Goal: Information Seeking & Learning: Learn about a topic

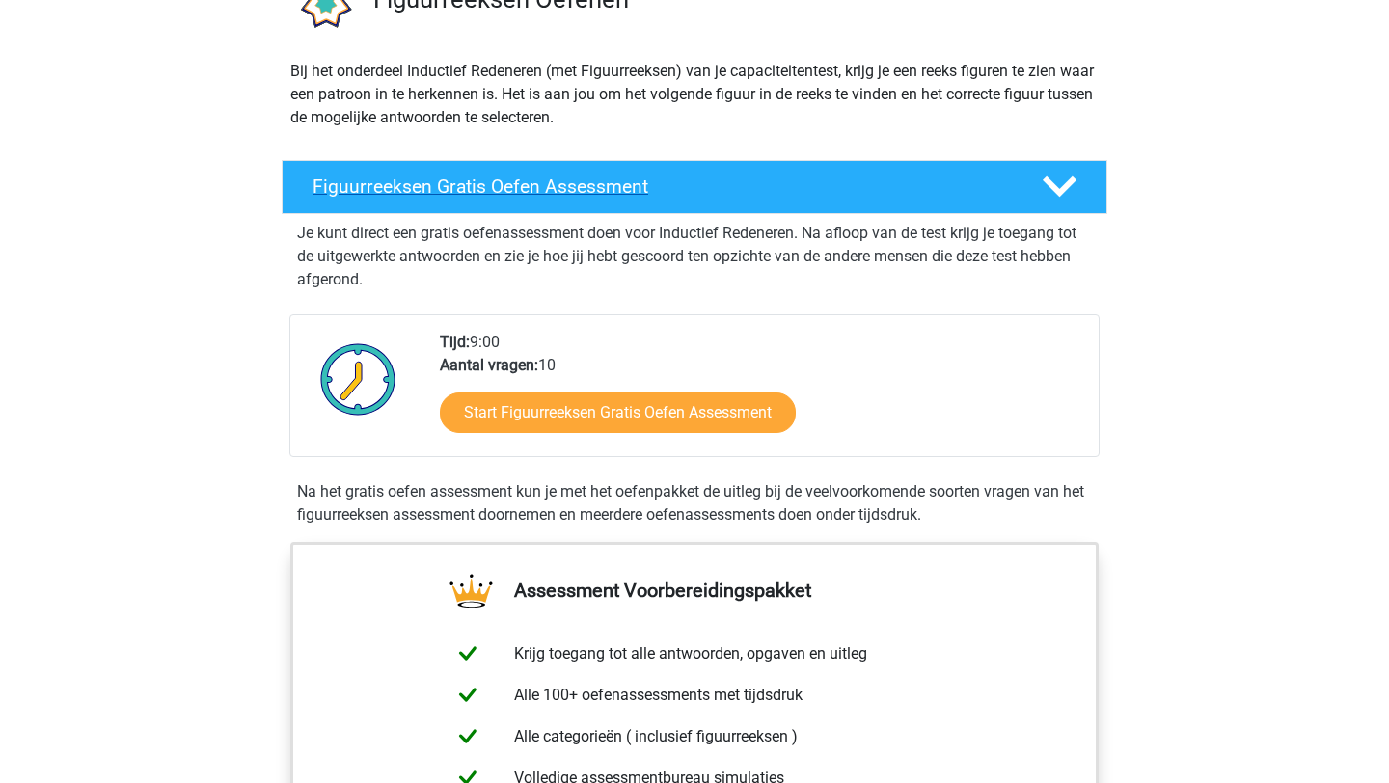
scroll to position [197, 0]
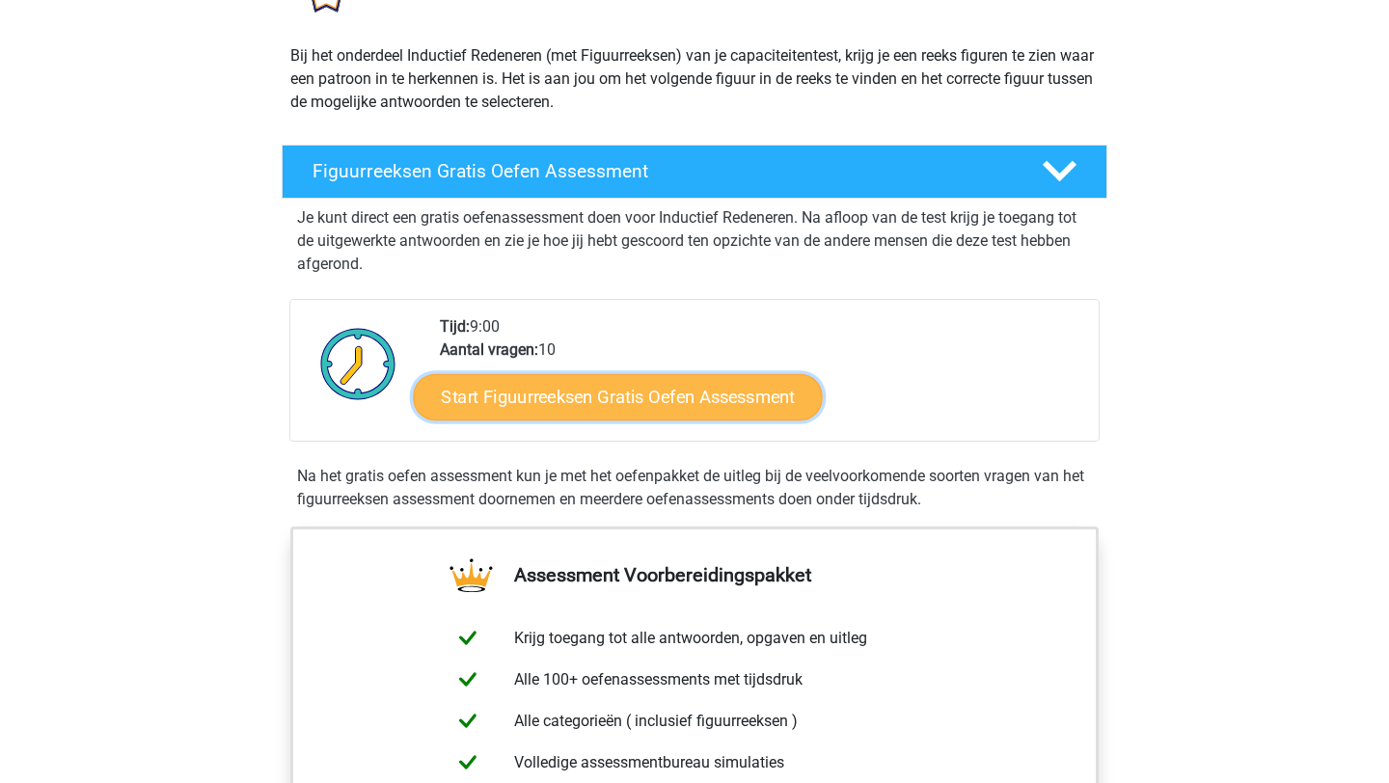
click at [546, 396] on link "Start Figuurreeksen Gratis Oefen Assessment" at bounding box center [618, 396] width 409 height 46
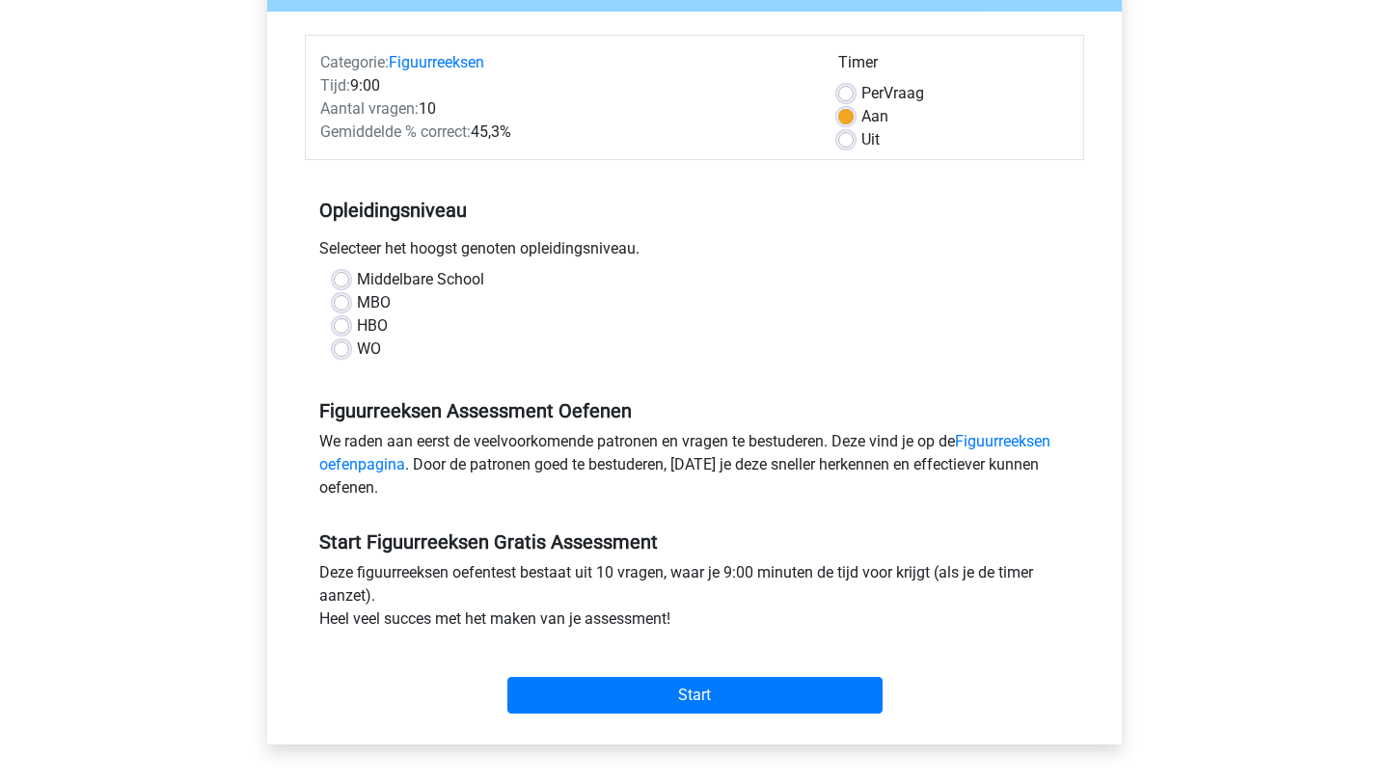
scroll to position [217, 0]
click at [375, 344] on label "WO" at bounding box center [369, 348] width 24 height 23
click at [349, 344] on input "WO" at bounding box center [341, 346] width 15 height 19
radio input "true"
click at [1024, 432] on link "Figuurreeksen oefenpagina" at bounding box center [684, 451] width 731 height 41
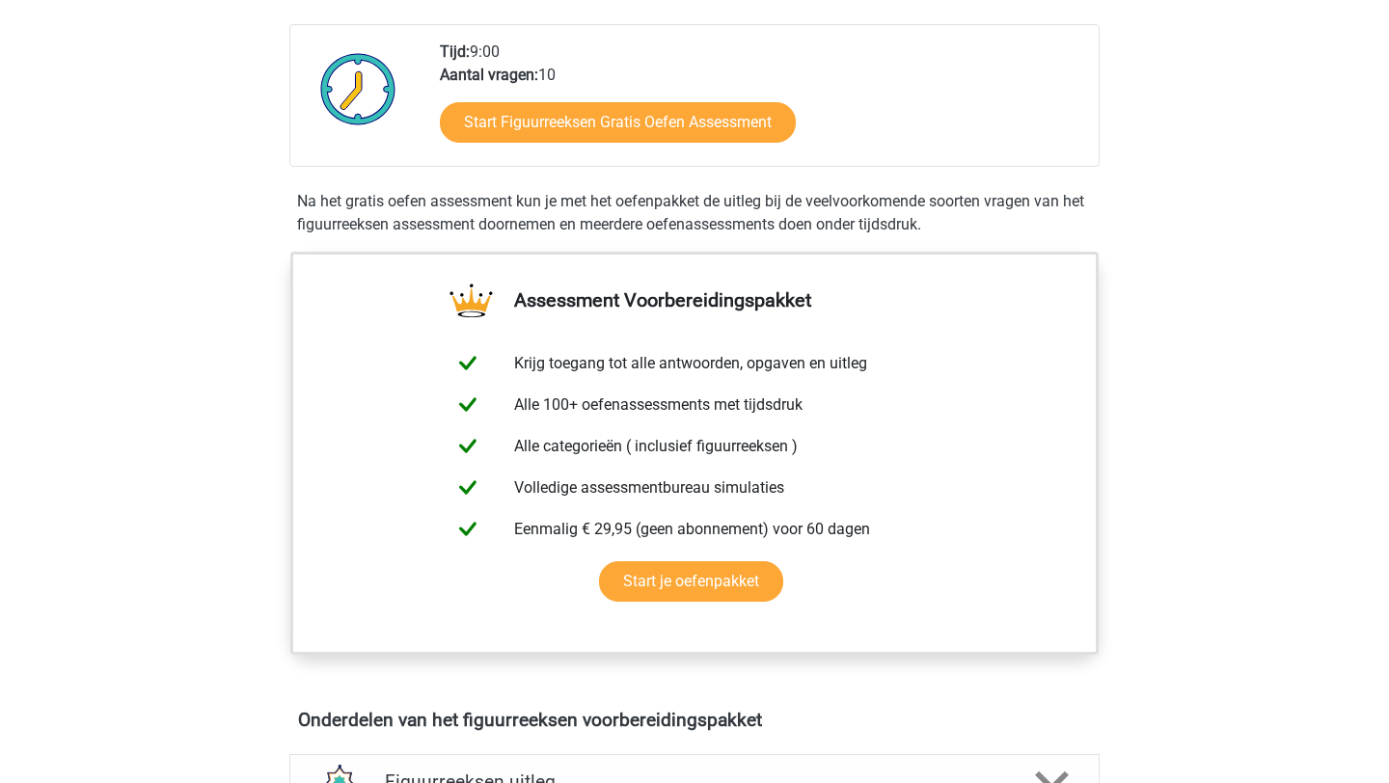
scroll to position [1092, 0]
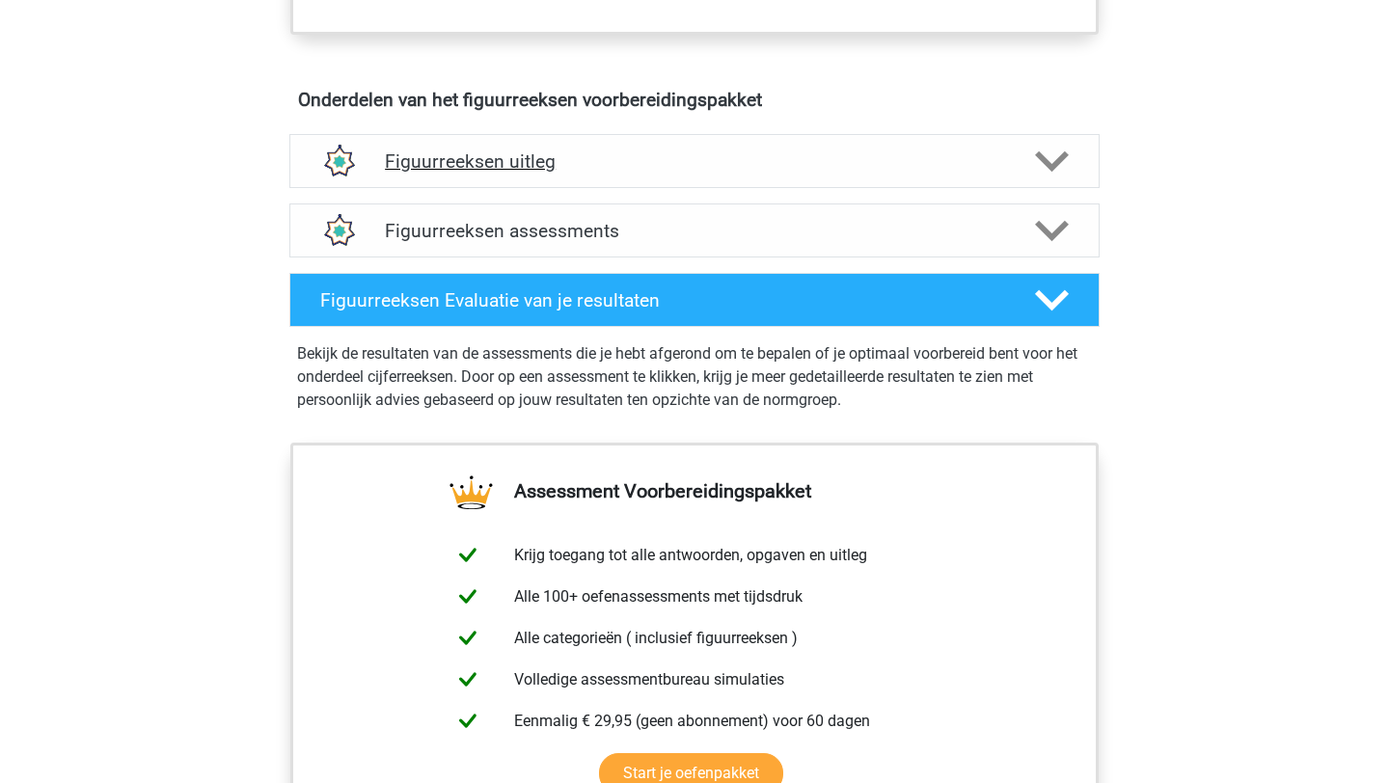
click at [671, 156] on h4 "Figuurreeksen uitleg" at bounding box center [694, 161] width 619 height 22
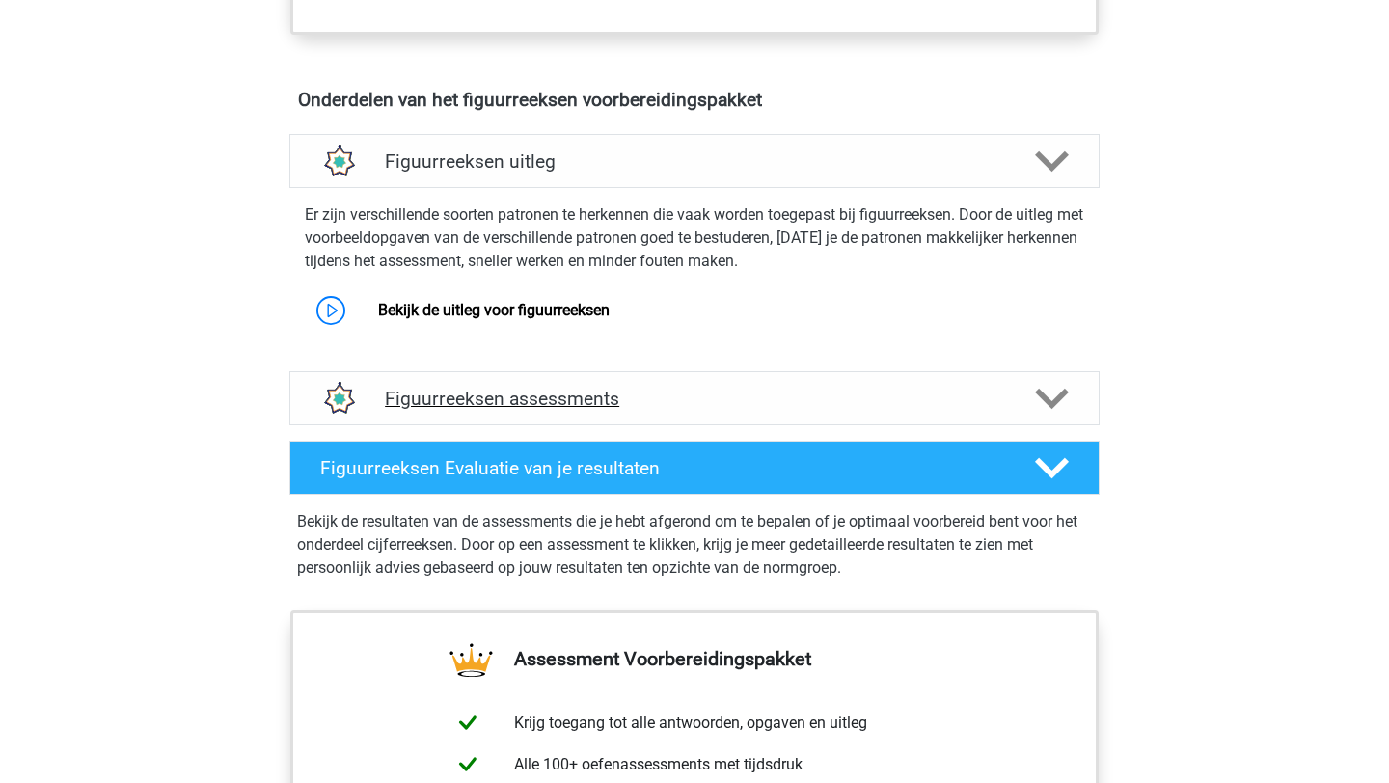
click at [663, 393] on h4 "Figuurreeksen assessments" at bounding box center [694, 399] width 619 height 22
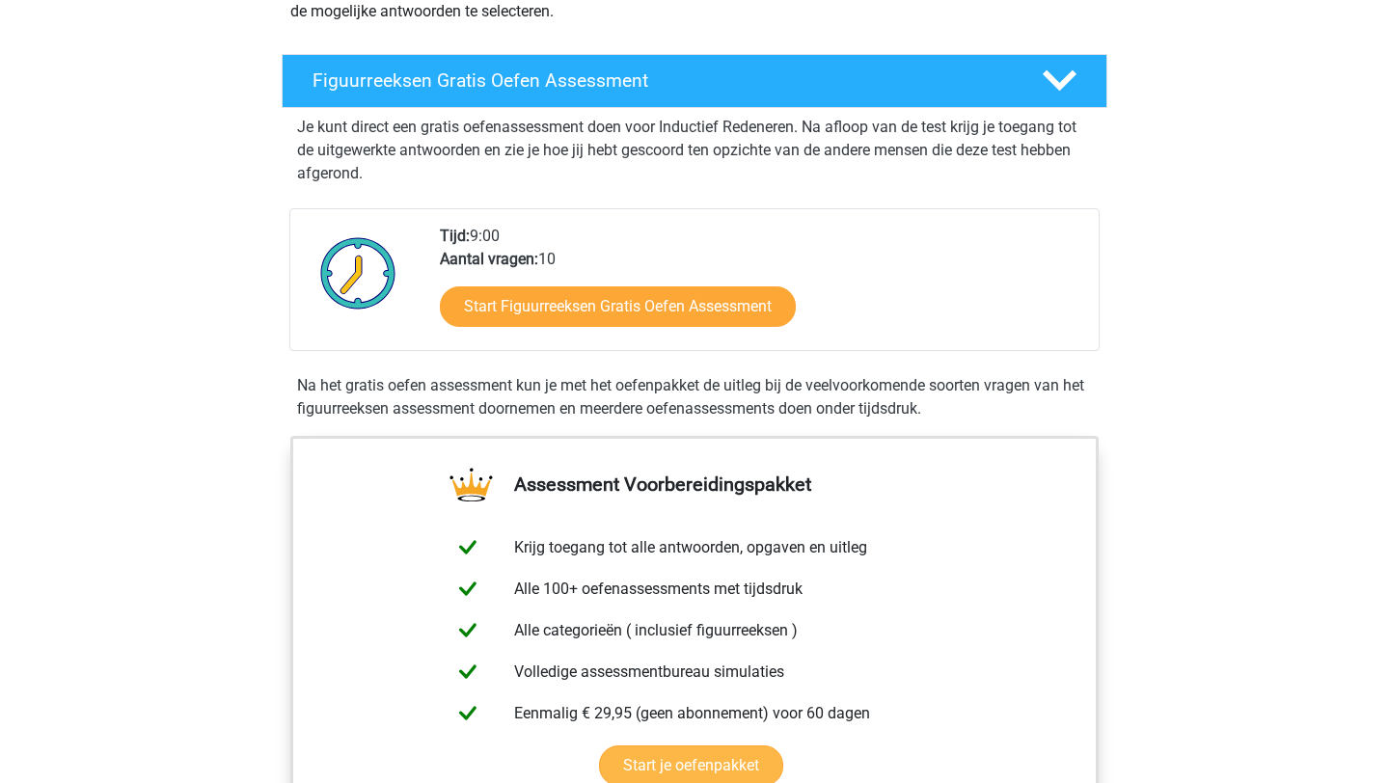
scroll to position [0, 0]
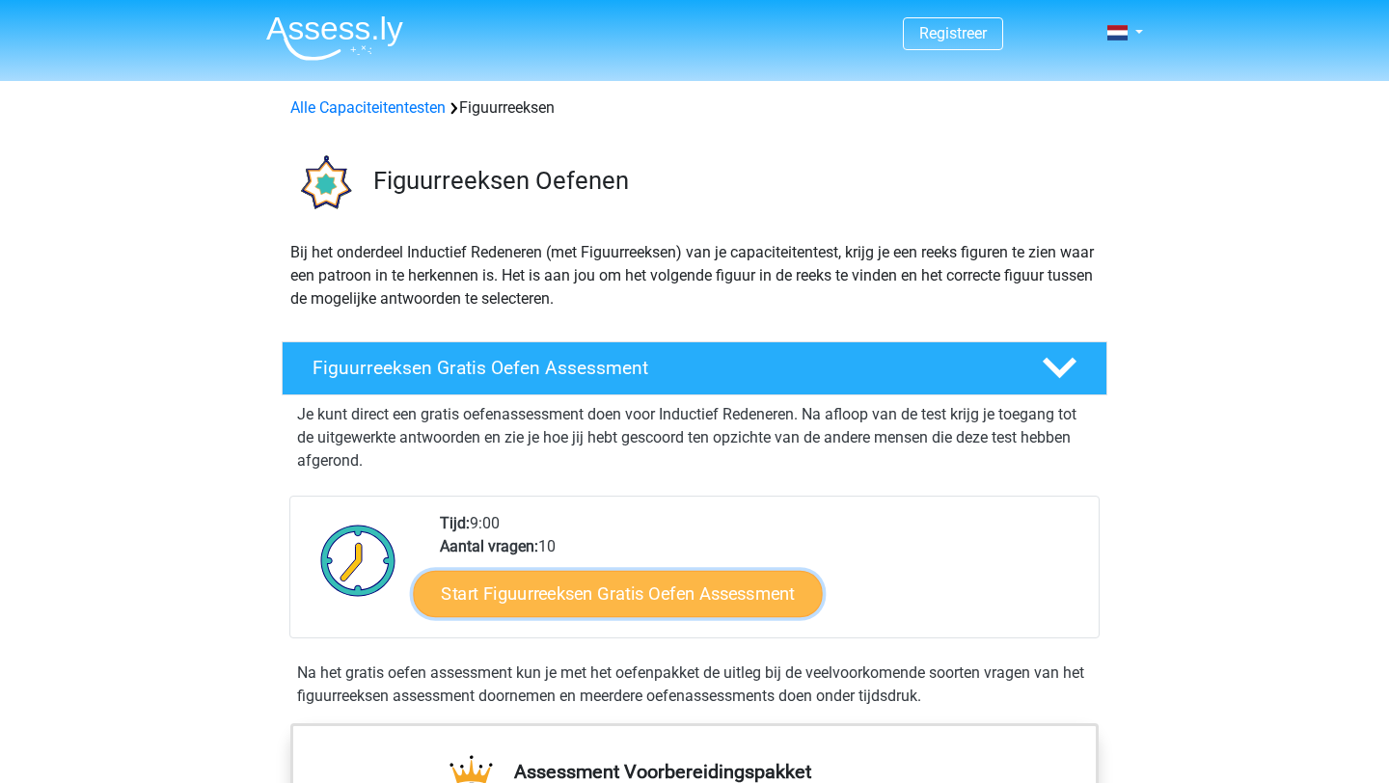
click at [687, 582] on link "Start Figuurreeksen Gratis Oefen Assessment" at bounding box center [618, 593] width 409 height 46
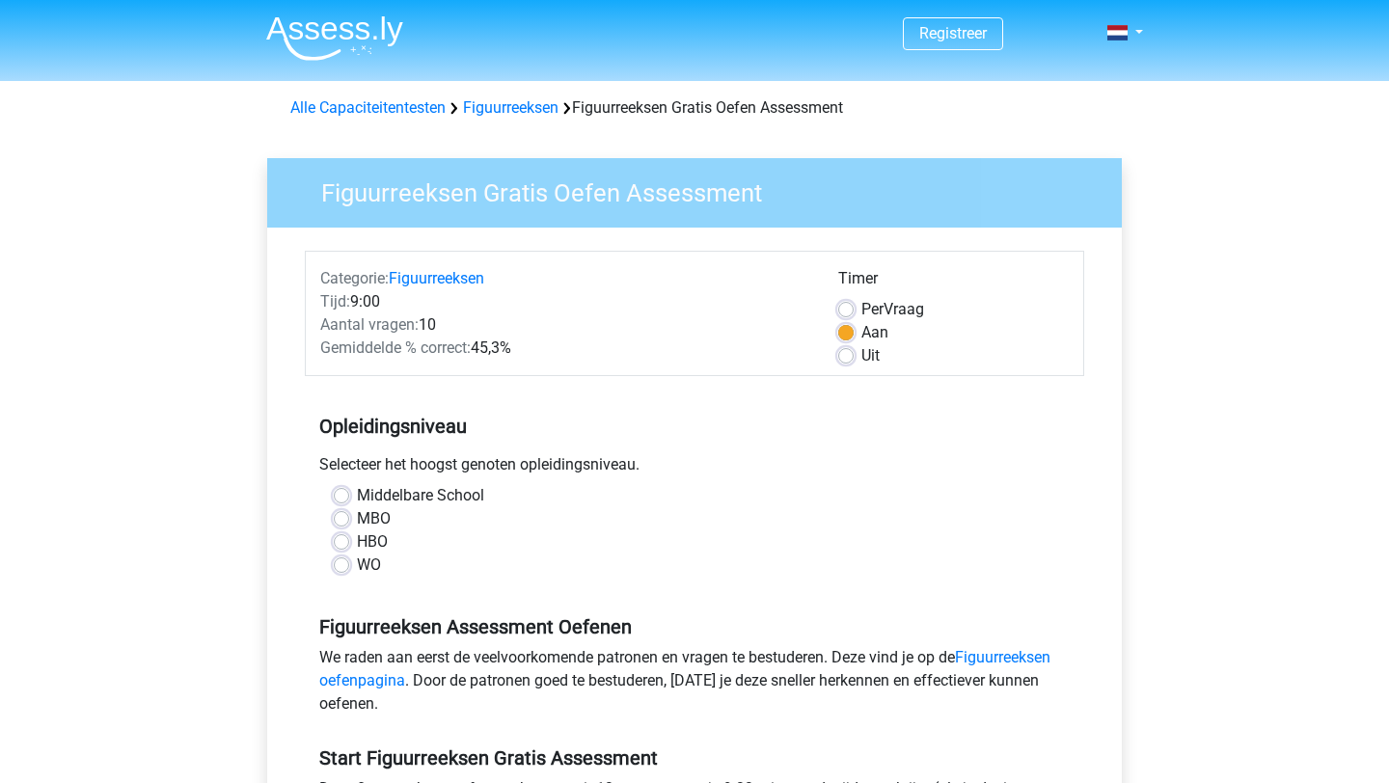
click at [377, 521] on label "MBO" at bounding box center [374, 518] width 34 height 23
click at [349, 521] on input "MBO" at bounding box center [341, 516] width 15 height 19
radio input "true"
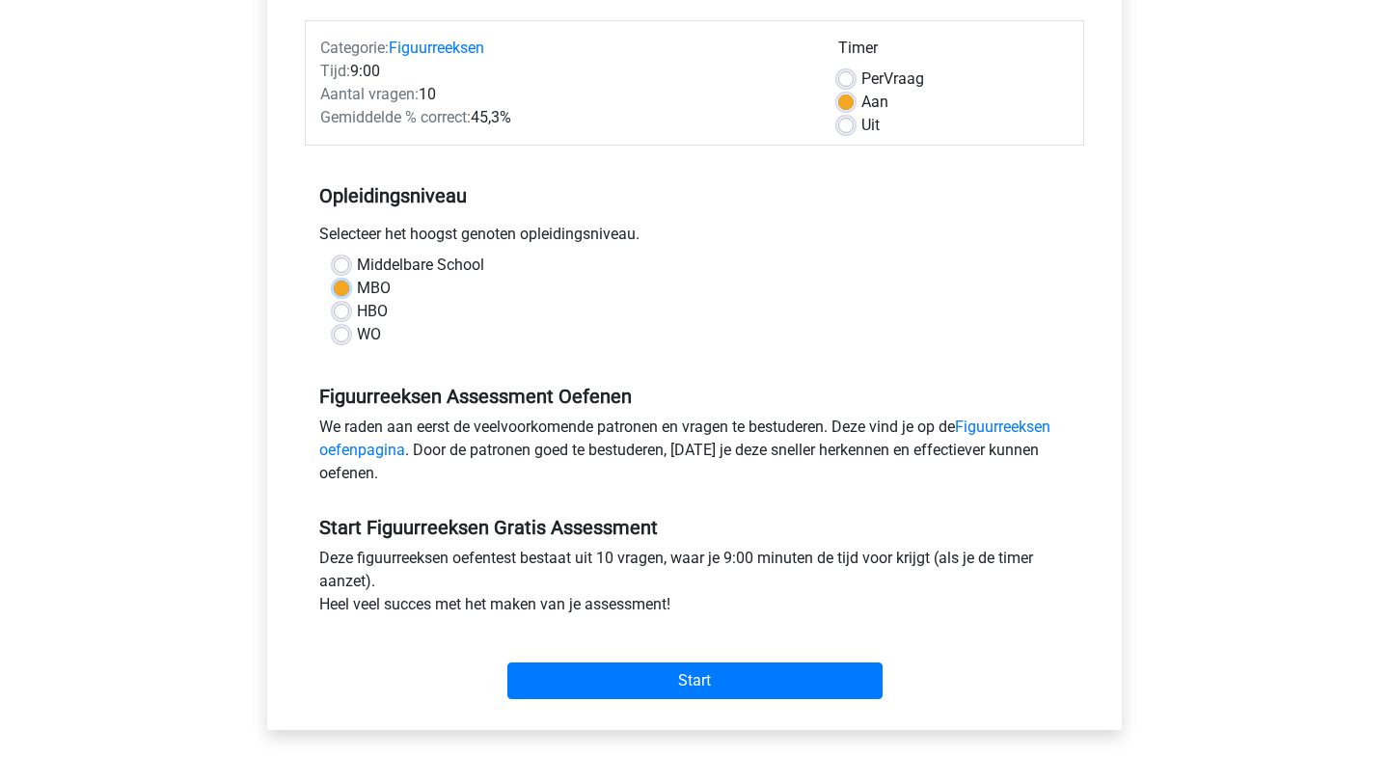
scroll to position [239, 0]
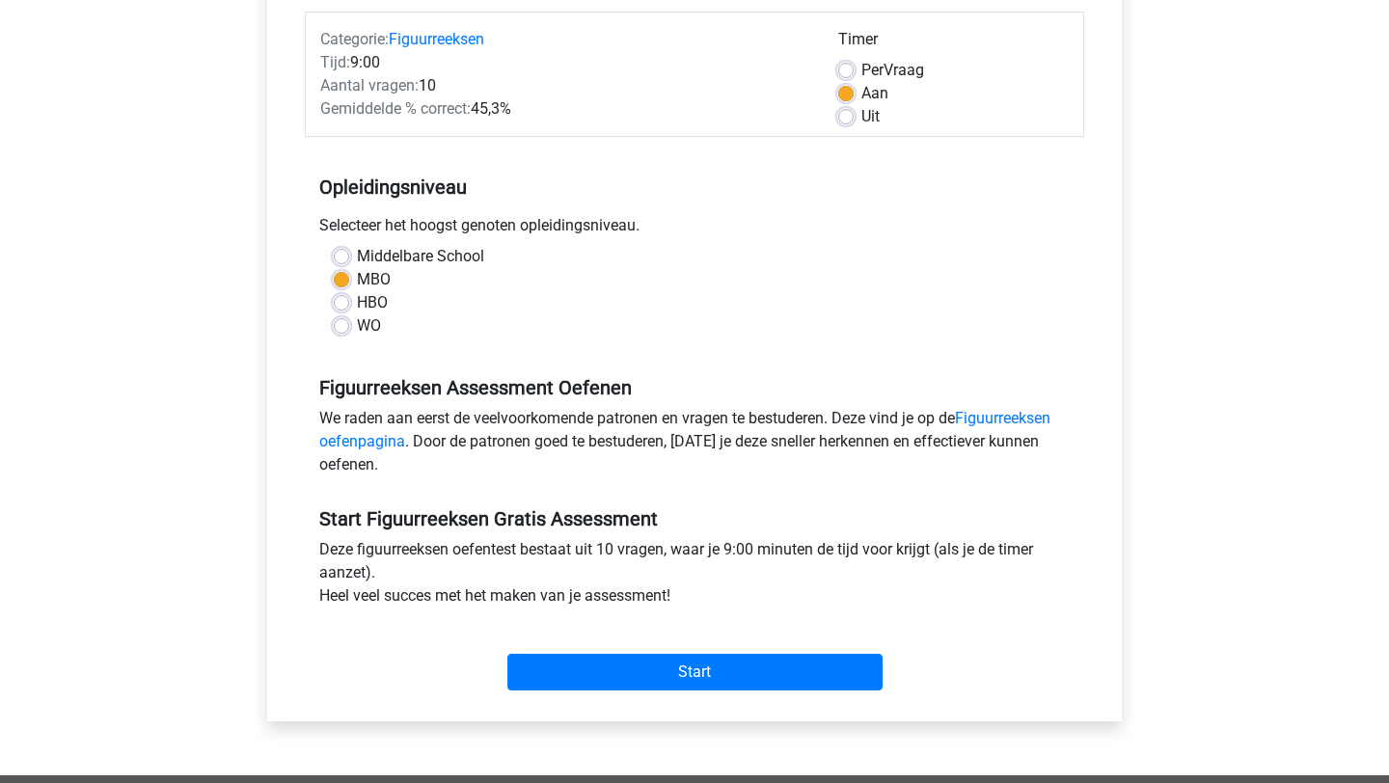
click at [360, 318] on label "WO" at bounding box center [369, 325] width 24 height 23
click at [349, 318] on input "WO" at bounding box center [341, 323] width 15 height 19
radio input "true"
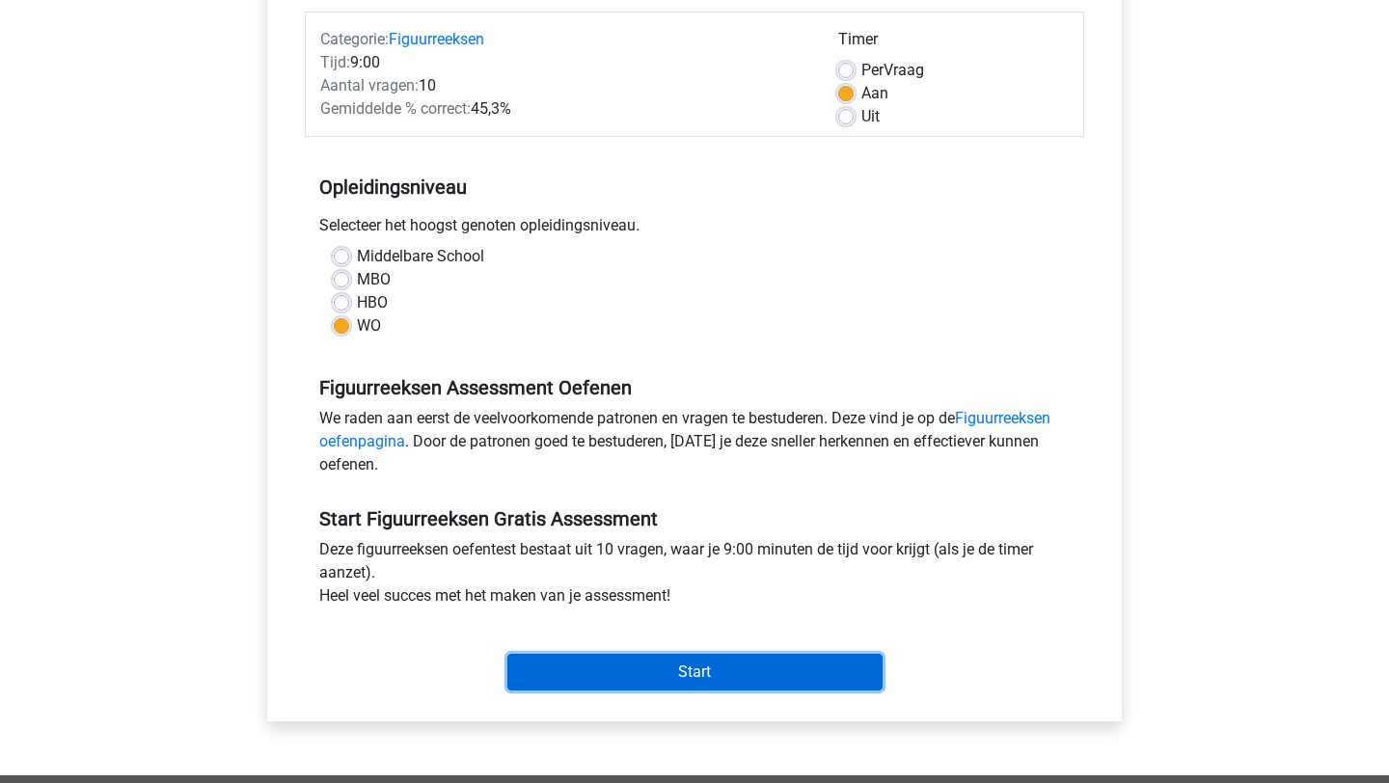
click at [697, 661] on input "Start" at bounding box center [694, 672] width 375 height 37
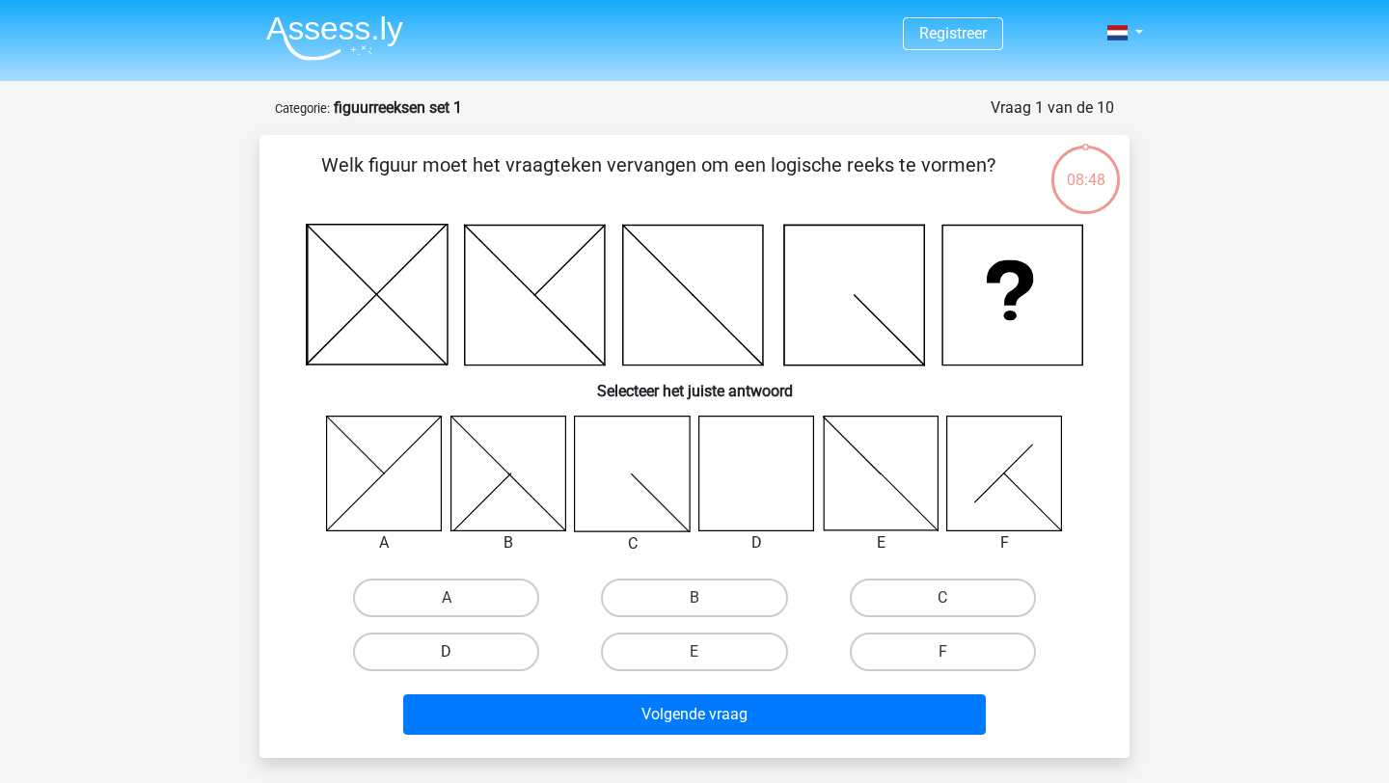
click at [513, 646] on label "D" at bounding box center [446, 652] width 186 height 39
click at [459, 652] on input "D" at bounding box center [453, 658] width 13 height 13
radio input "true"
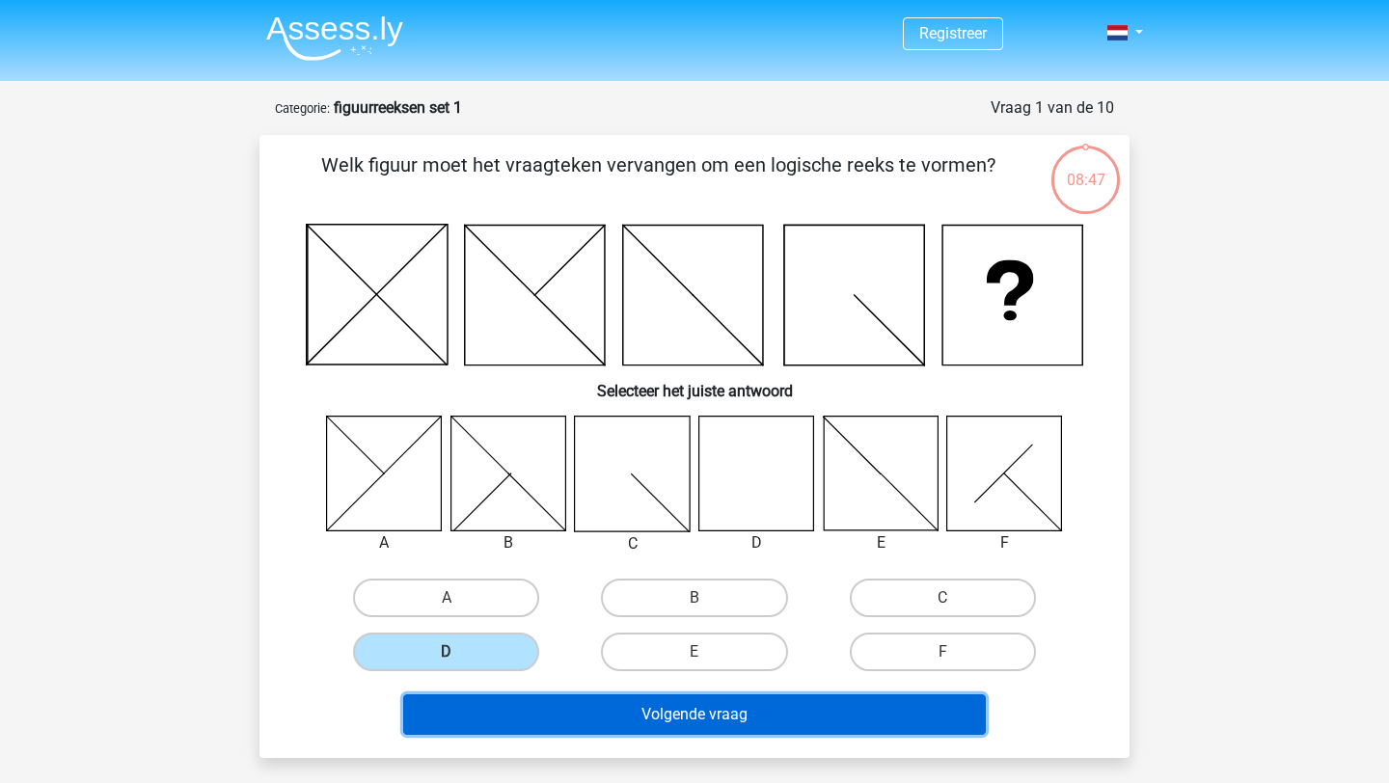
click at [650, 708] on button "Volgende vraag" at bounding box center [695, 715] width 584 height 41
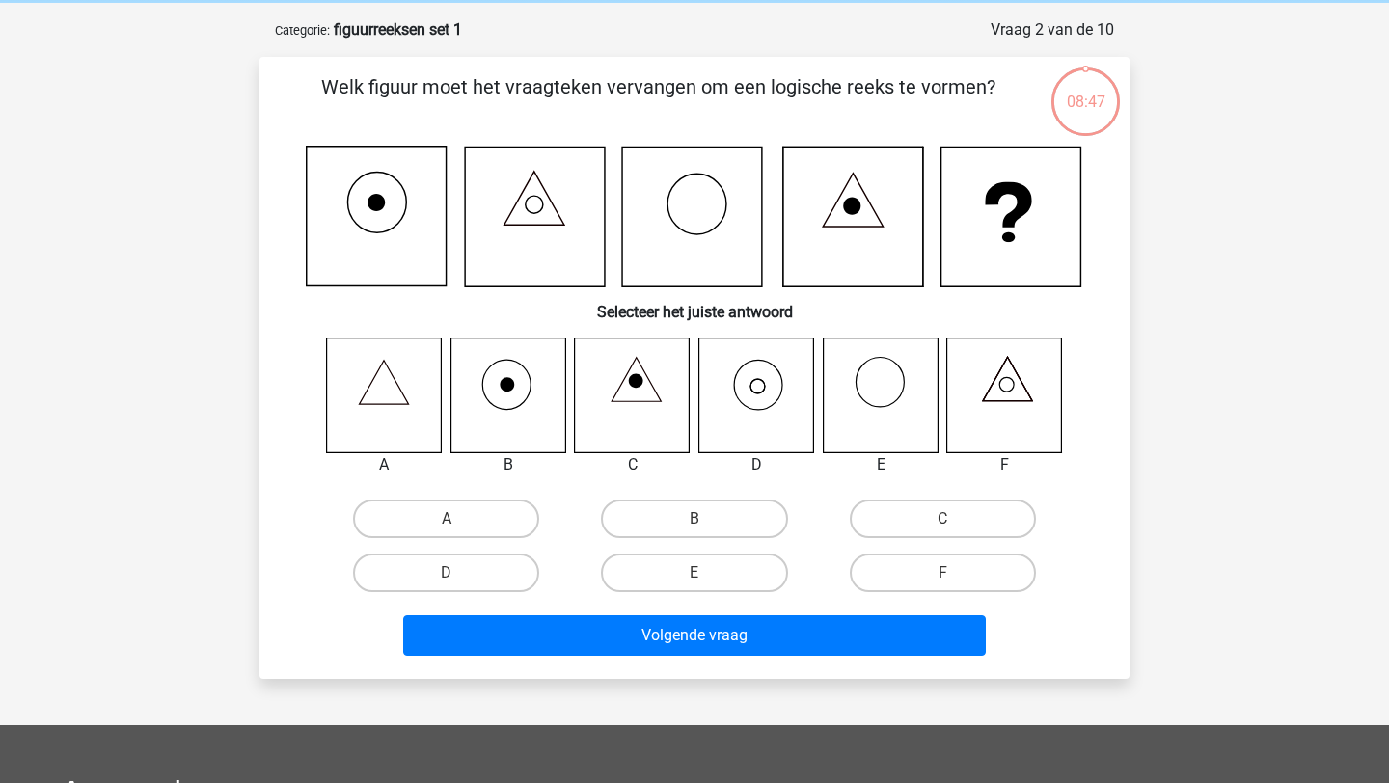
scroll to position [96, 0]
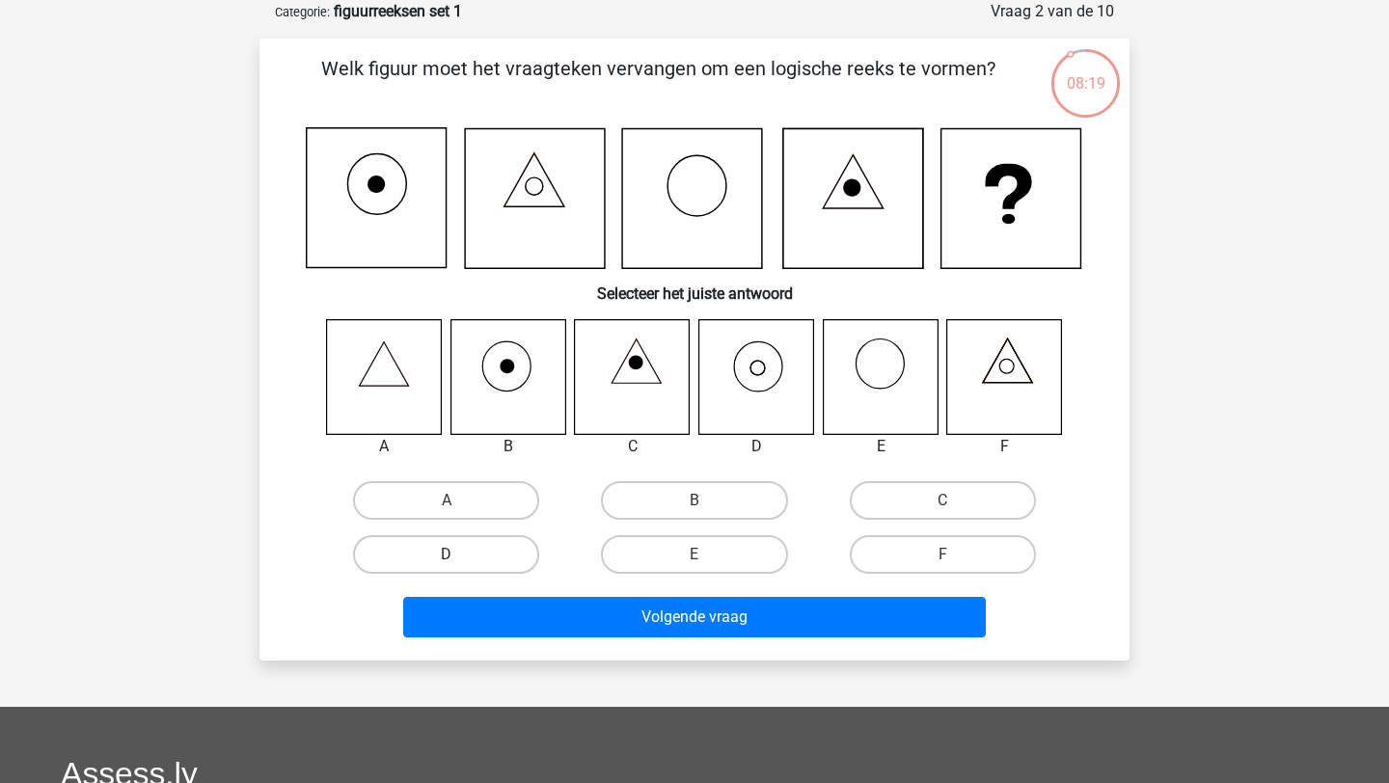
click at [505, 554] on label "D" at bounding box center [446, 554] width 186 height 39
click at [459, 555] on input "D" at bounding box center [453, 561] width 13 height 13
radio input "true"
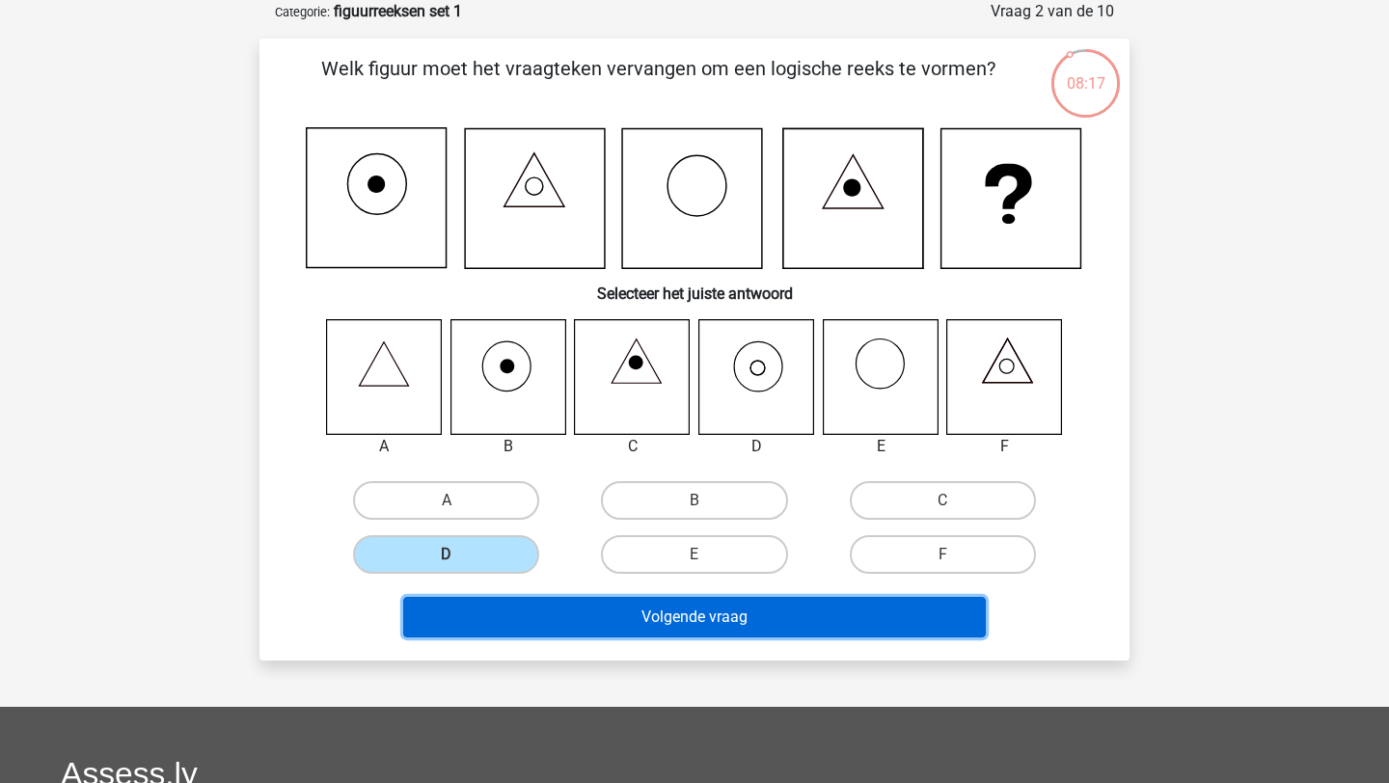
click at [581, 626] on button "Volgende vraag" at bounding box center [695, 617] width 584 height 41
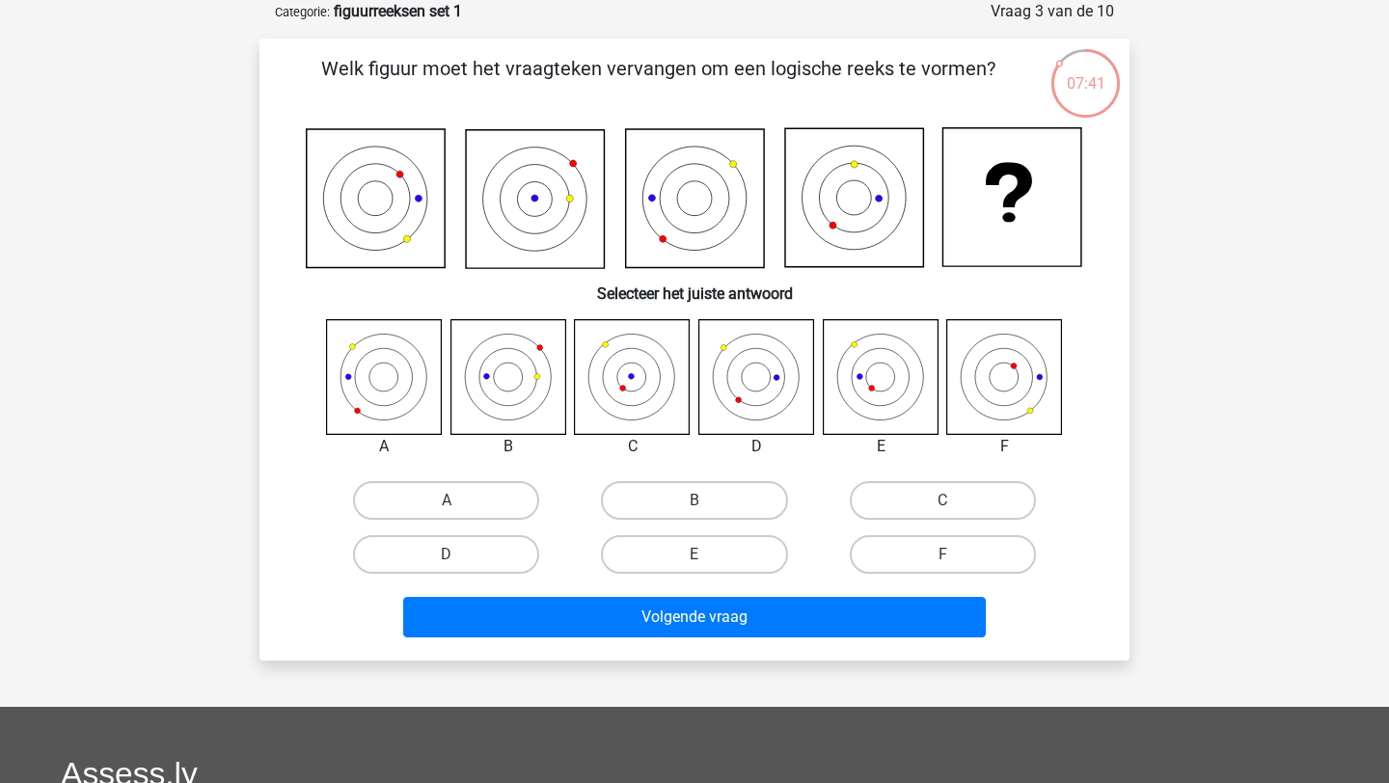
click at [635, 368] on icon at bounding box center [632, 376] width 115 height 115
click at [930, 488] on label "C" at bounding box center [943, 500] width 186 height 39
click at [942, 501] on input "C" at bounding box center [948, 507] width 13 height 13
radio input "true"
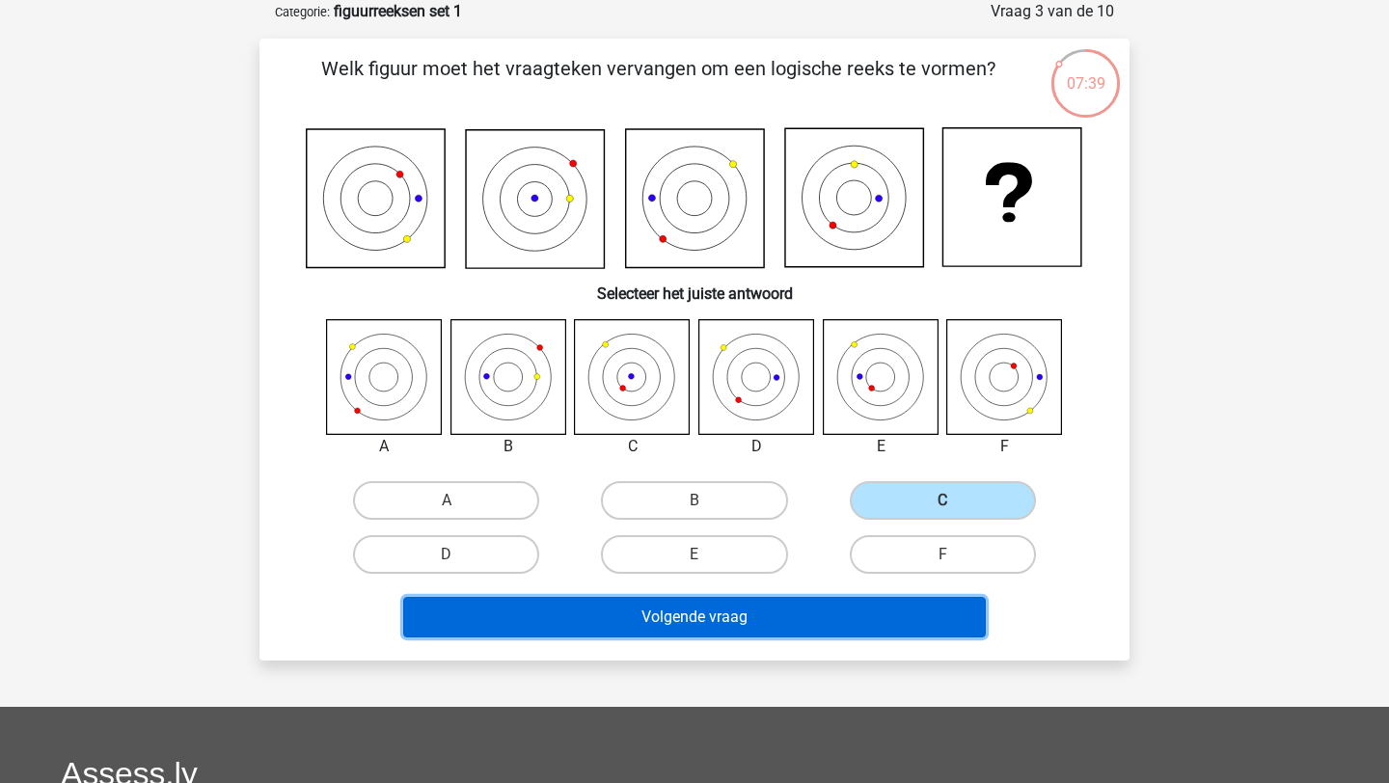
click at [744, 616] on button "Volgende vraag" at bounding box center [695, 617] width 584 height 41
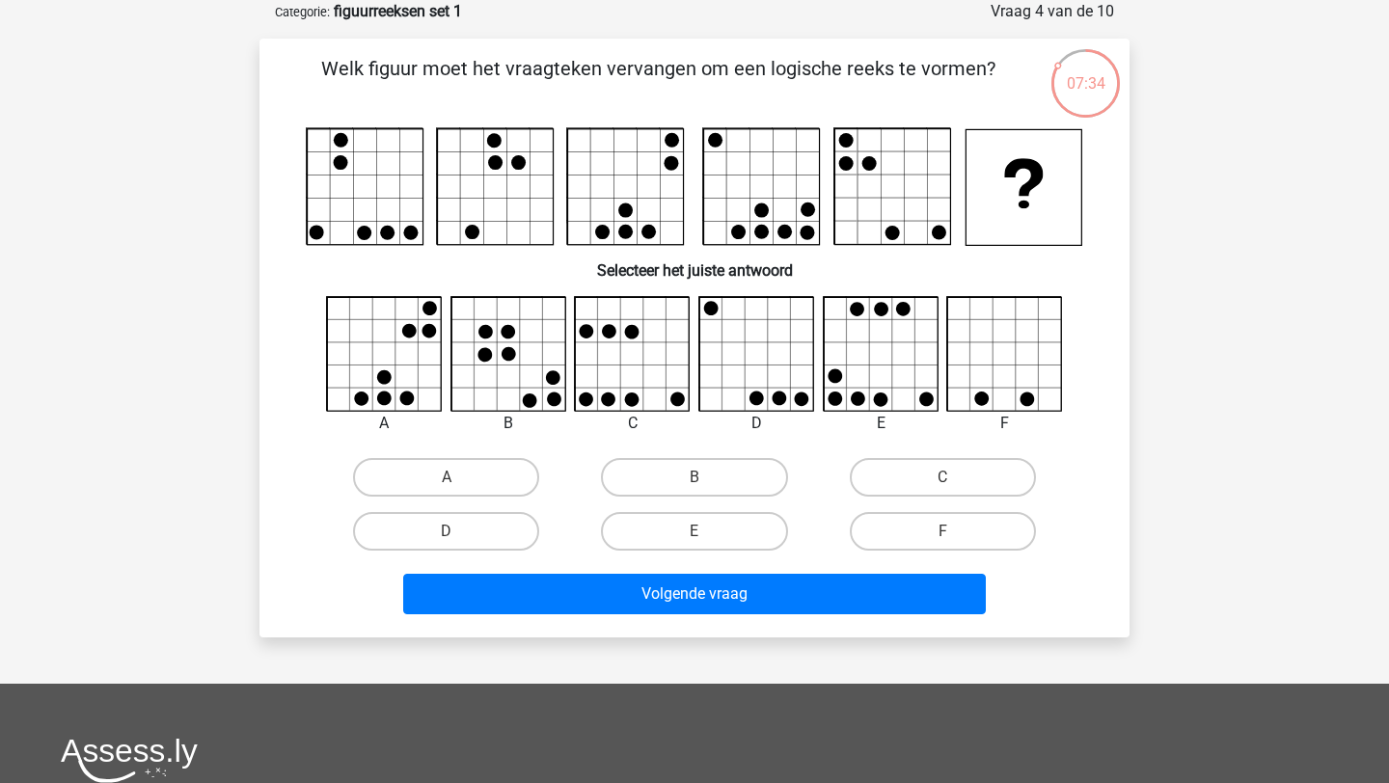
click at [744, 616] on div "Volgende vraag" at bounding box center [694, 598] width 745 height 48
click at [935, 474] on label "C" at bounding box center [943, 477] width 186 height 39
click at [942, 478] on input "C" at bounding box center [948, 484] width 13 height 13
radio input "true"
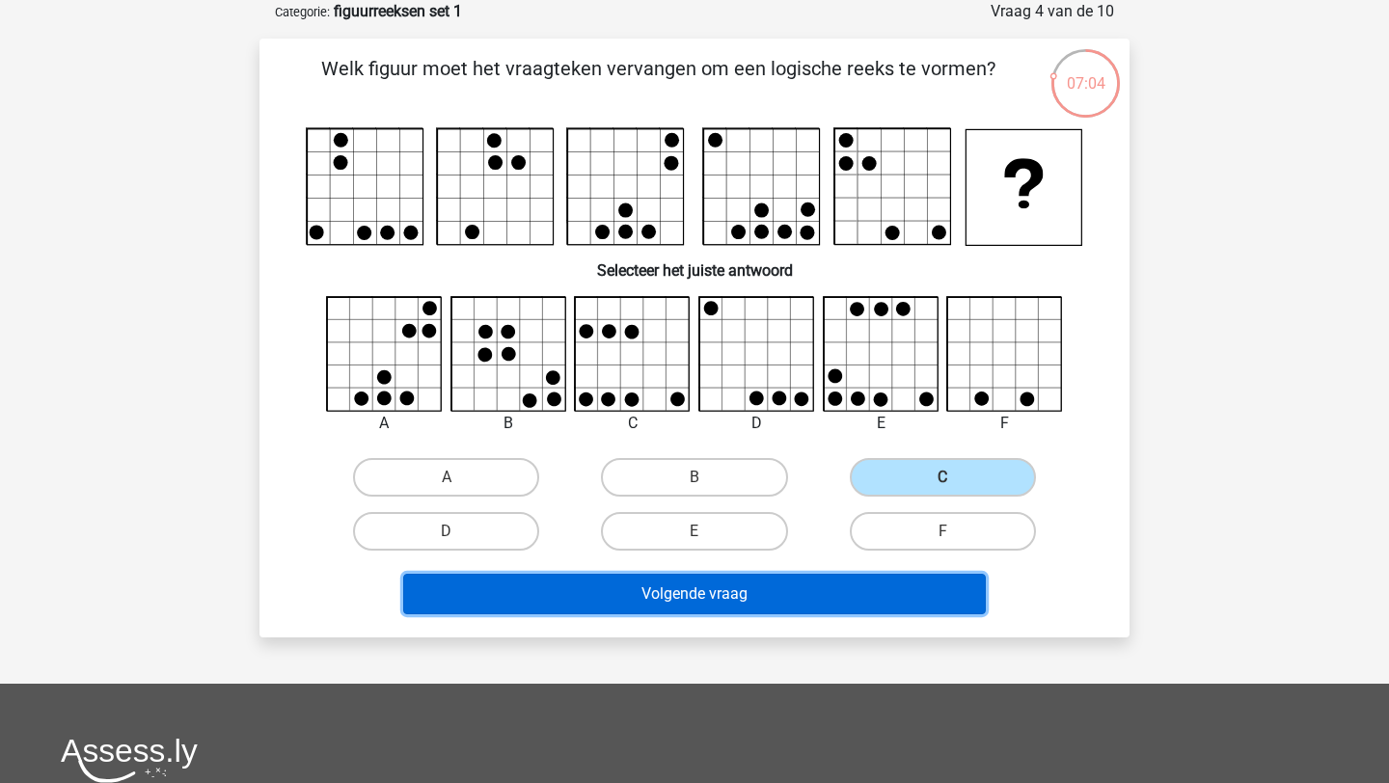
click at [883, 584] on button "Volgende vraag" at bounding box center [695, 594] width 584 height 41
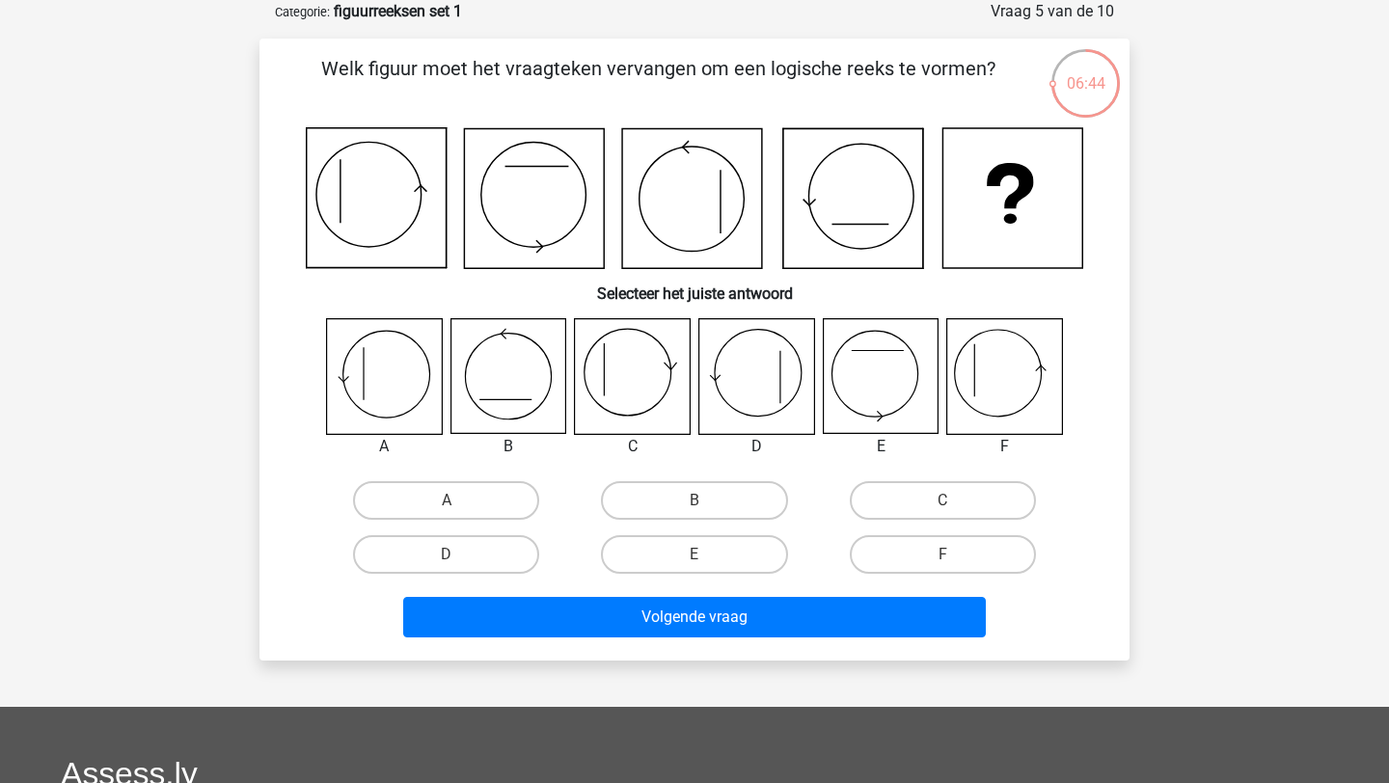
click at [373, 376] on icon at bounding box center [384, 376] width 115 height 115
click at [1043, 364] on icon at bounding box center [1004, 376] width 115 height 115
click at [940, 542] on label "F" at bounding box center [943, 554] width 186 height 39
click at [942, 555] on input "F" at bounding box center [948, 561] width 13 height 13
radio input "true"
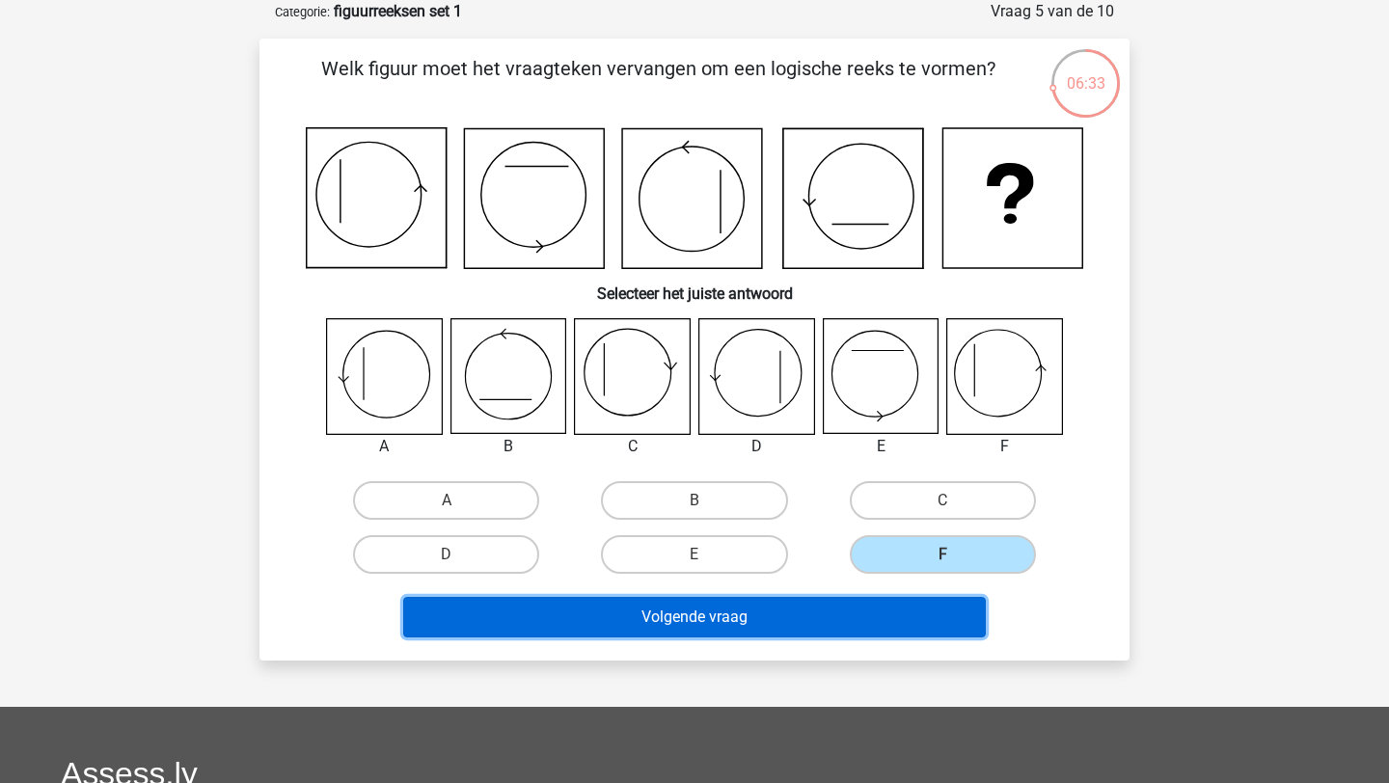
click at [915, 619] on button "Volgende vraag" at bounding box center [695, 617] width 584 height 41
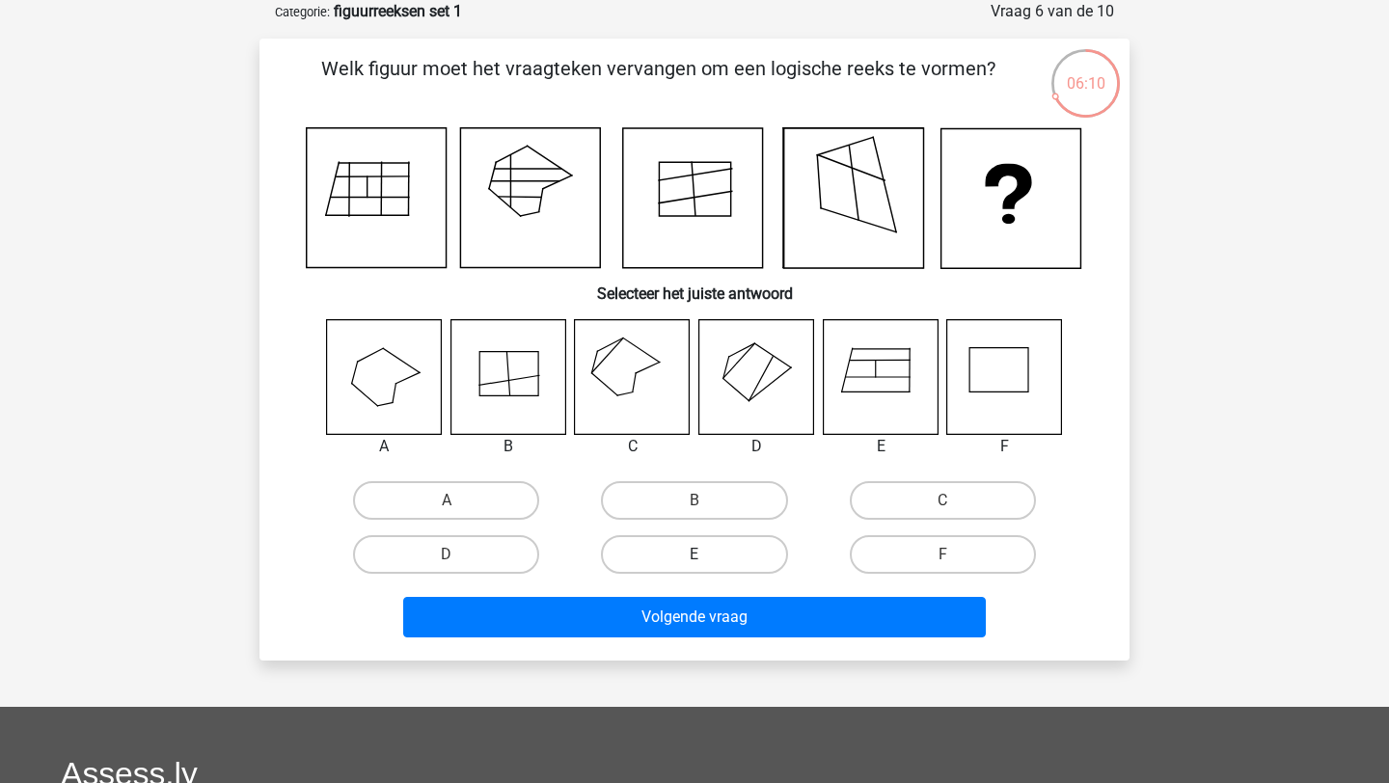
click at [761, 556] on label "E" at bounding box center [694, 554] width 186 height 39
click at [707, 556] on input "E" at bounding box center [701, 561] width 13 height 13
radio input "true"
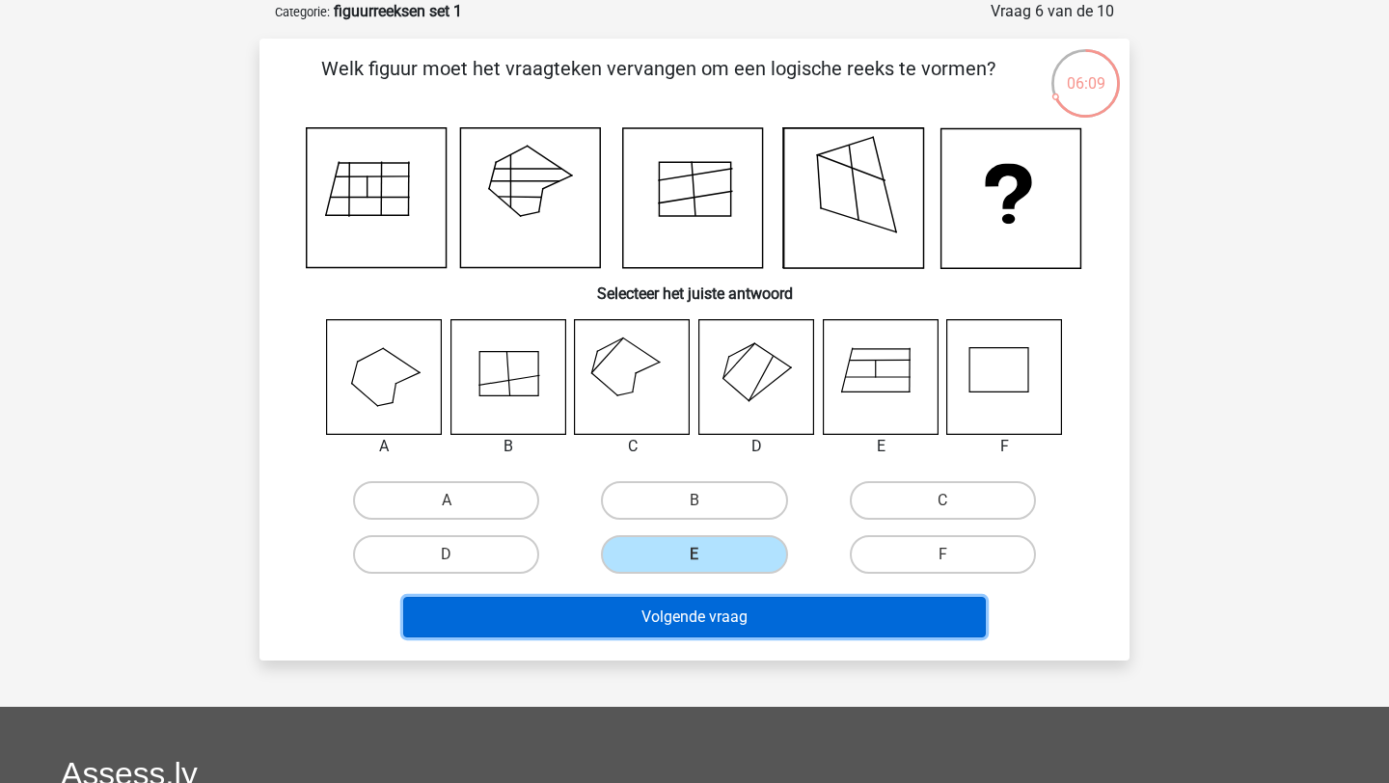
click at [814, 605] on button "Volgende vraag" at bounding box center [695, 617] width 584 height 41
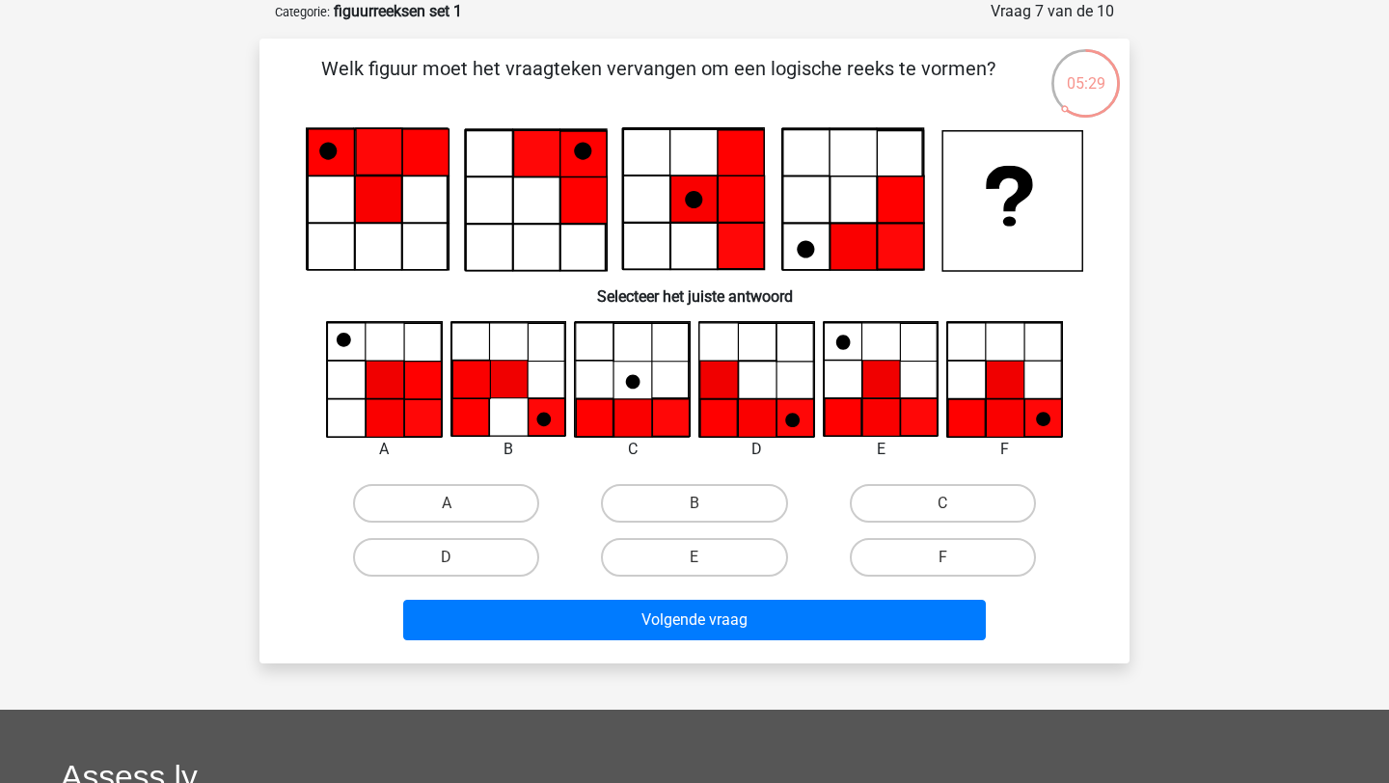
click at [510, 354] on icon at bounding box center [508, 380] width 114 height 114
click at [947, 550] on label "F" at bounding box center [943, 557] width 186 height 39
click at [947, 558] on input "F" at bounding box center [948, 564] width 13 height 13
radio input "true"
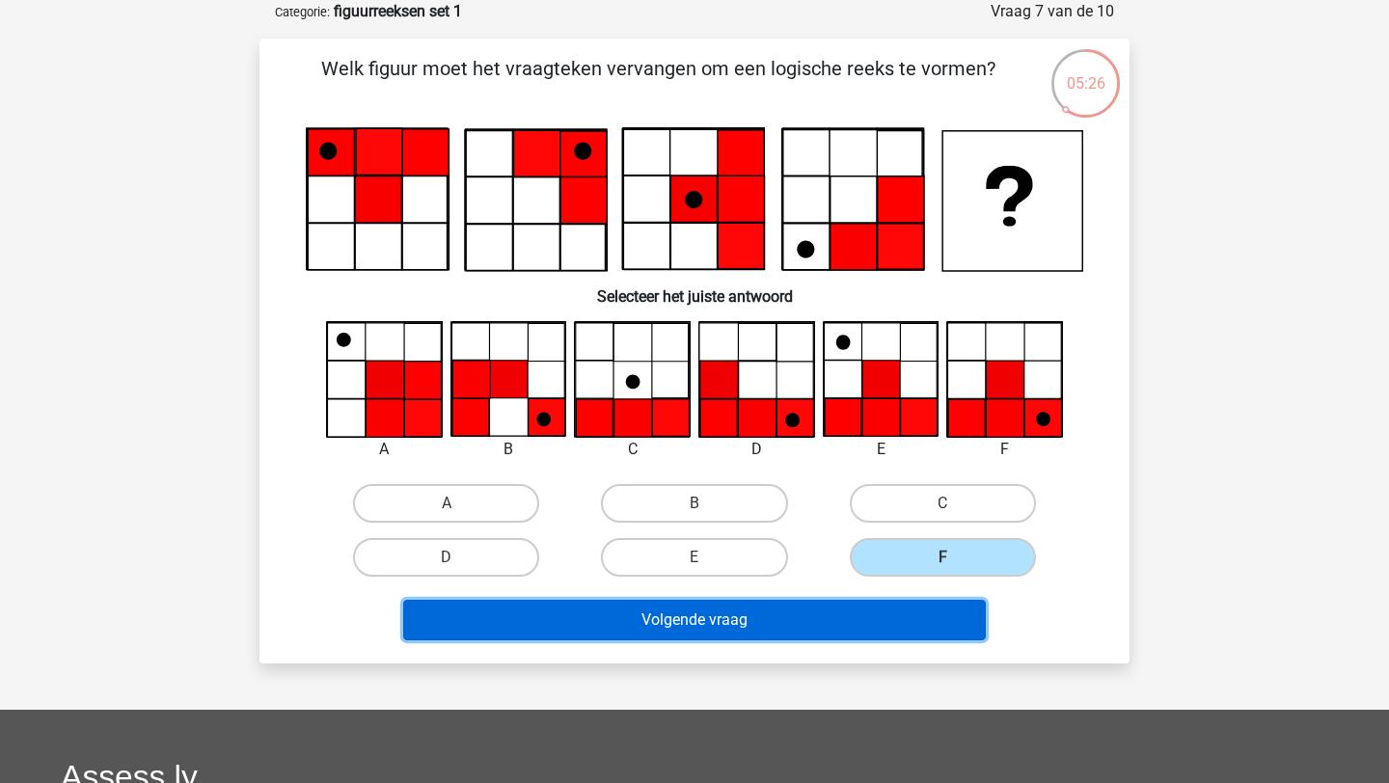
click at [902, 617] on button "Volgende vraag" at bounding box center [695, 620] width 584 height 41
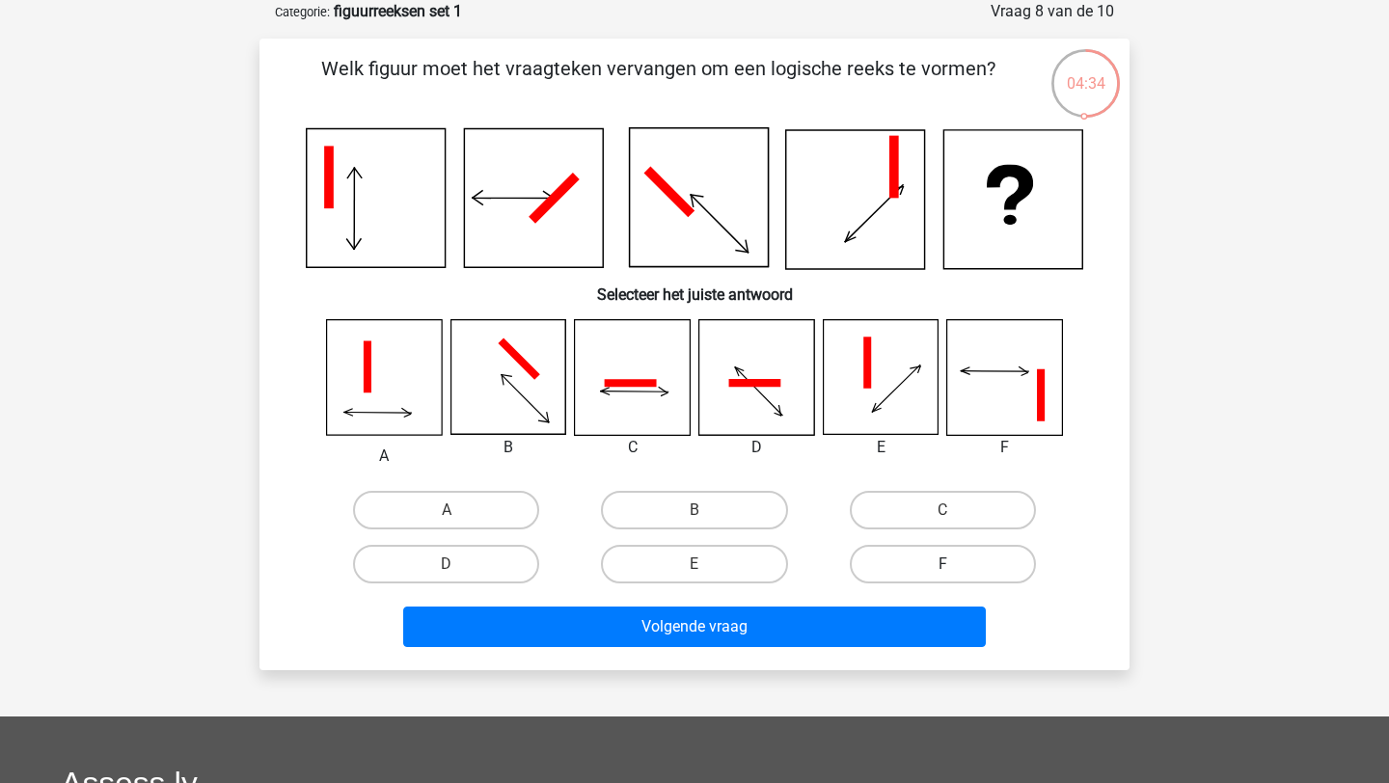
click at [920, 545] on label "F" at bounding box center [943, 564] width 186 height 39
click at [942, 564] on input "F" at bounding box center [948, 570] width 13 height 13
radio input "true"
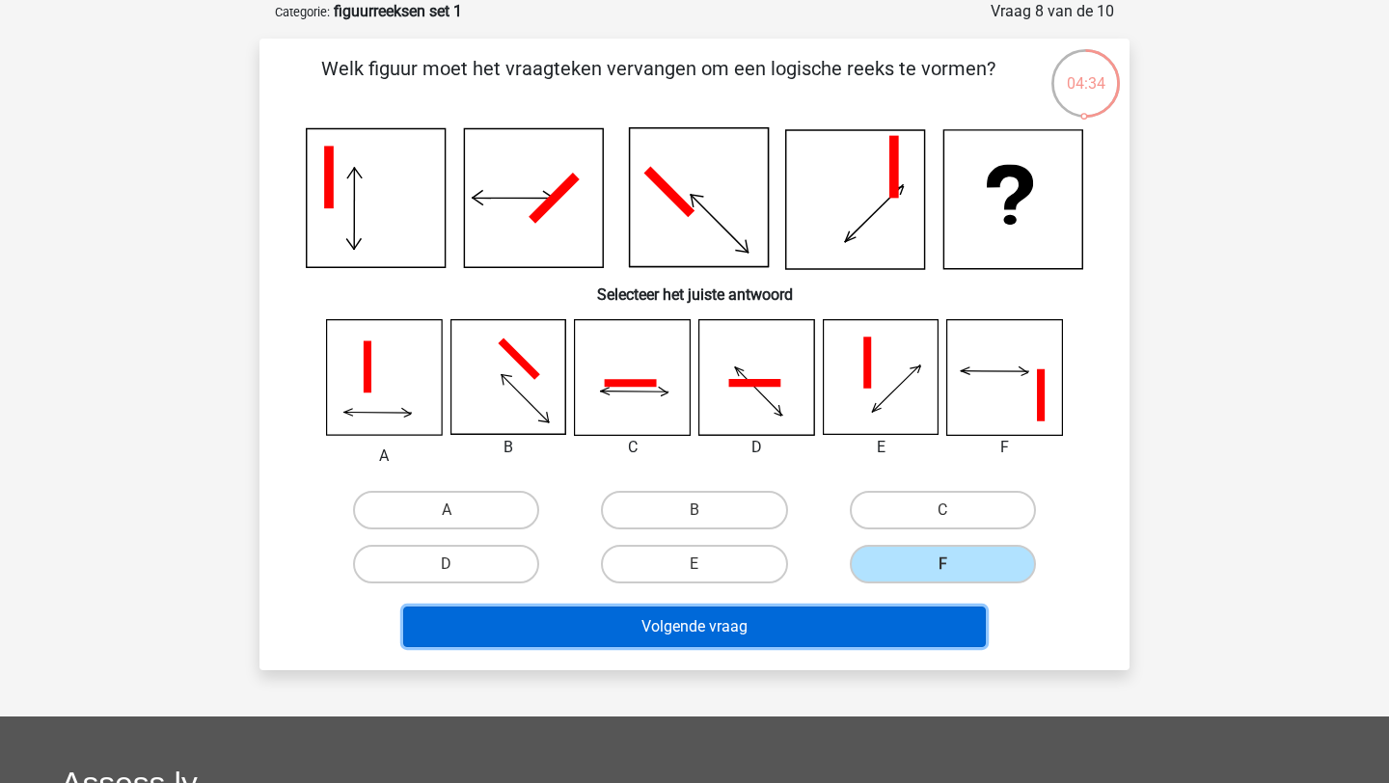
click at [903, 614] on button "Volgende vraag" at bounding box center [695, 627] width 584 height 41
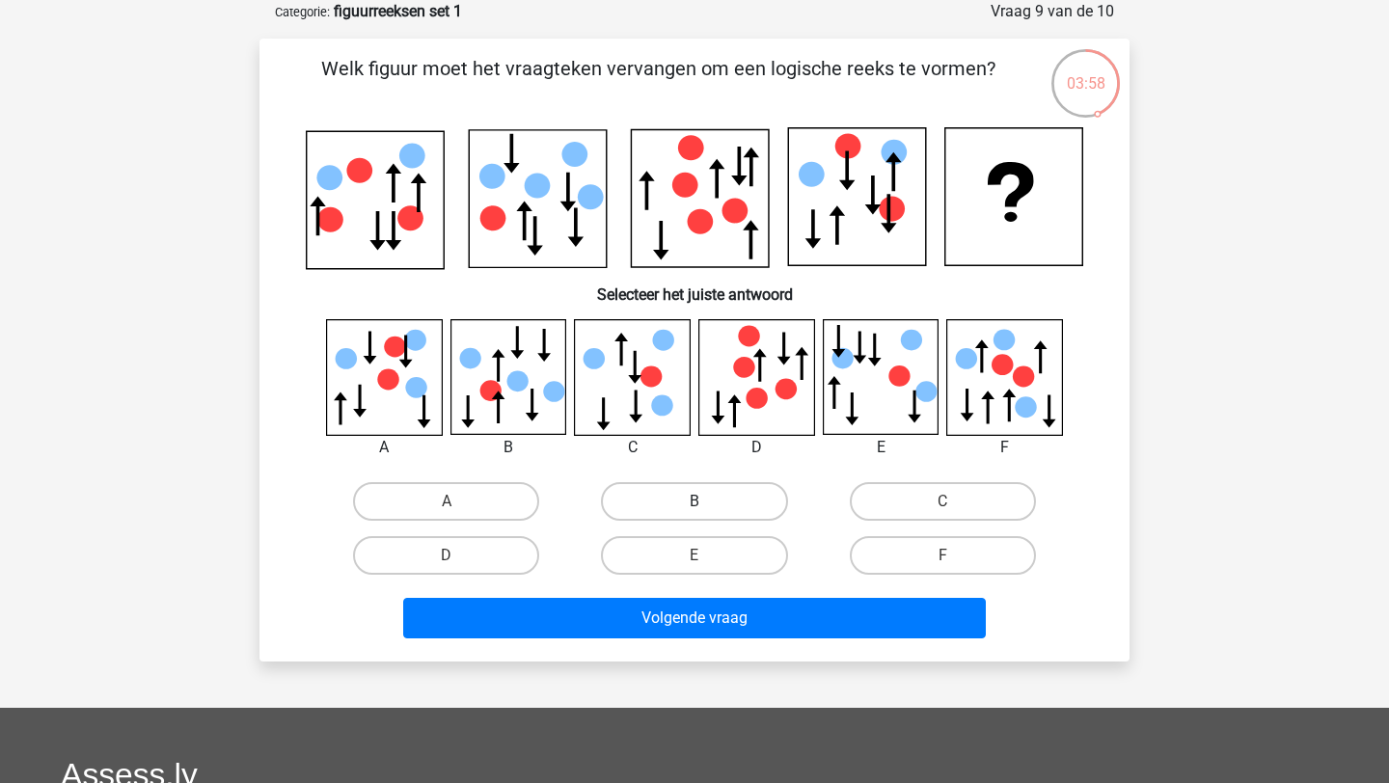
click at [758, 500] on label "B" at bounding box center [694, 501] width 186 height 39
click at [707, 502] on input "B" at bounding box center [701, 508] width 13 height 13
radio input "true"
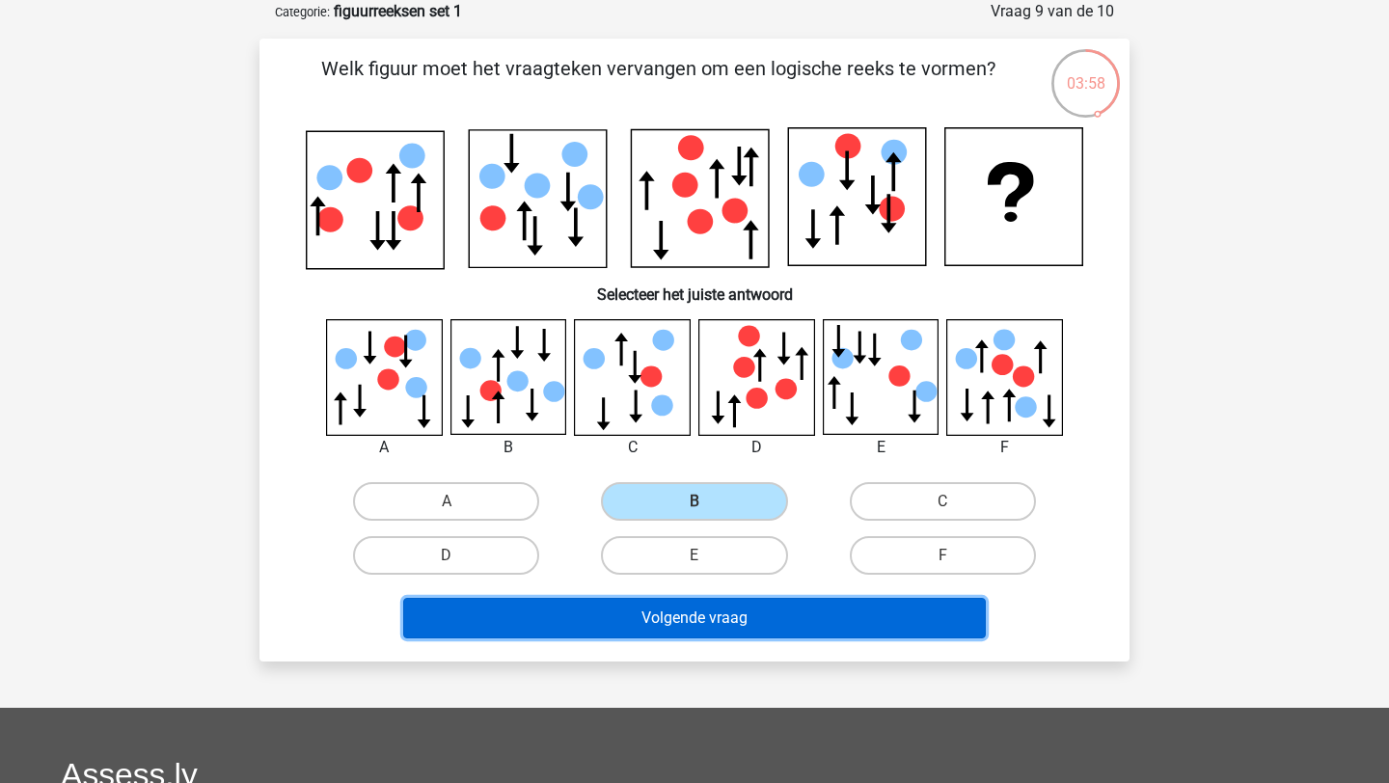
click at [740, 627] on button "Volgende vraag" at bounding box center [695, 618] width 584 height 41
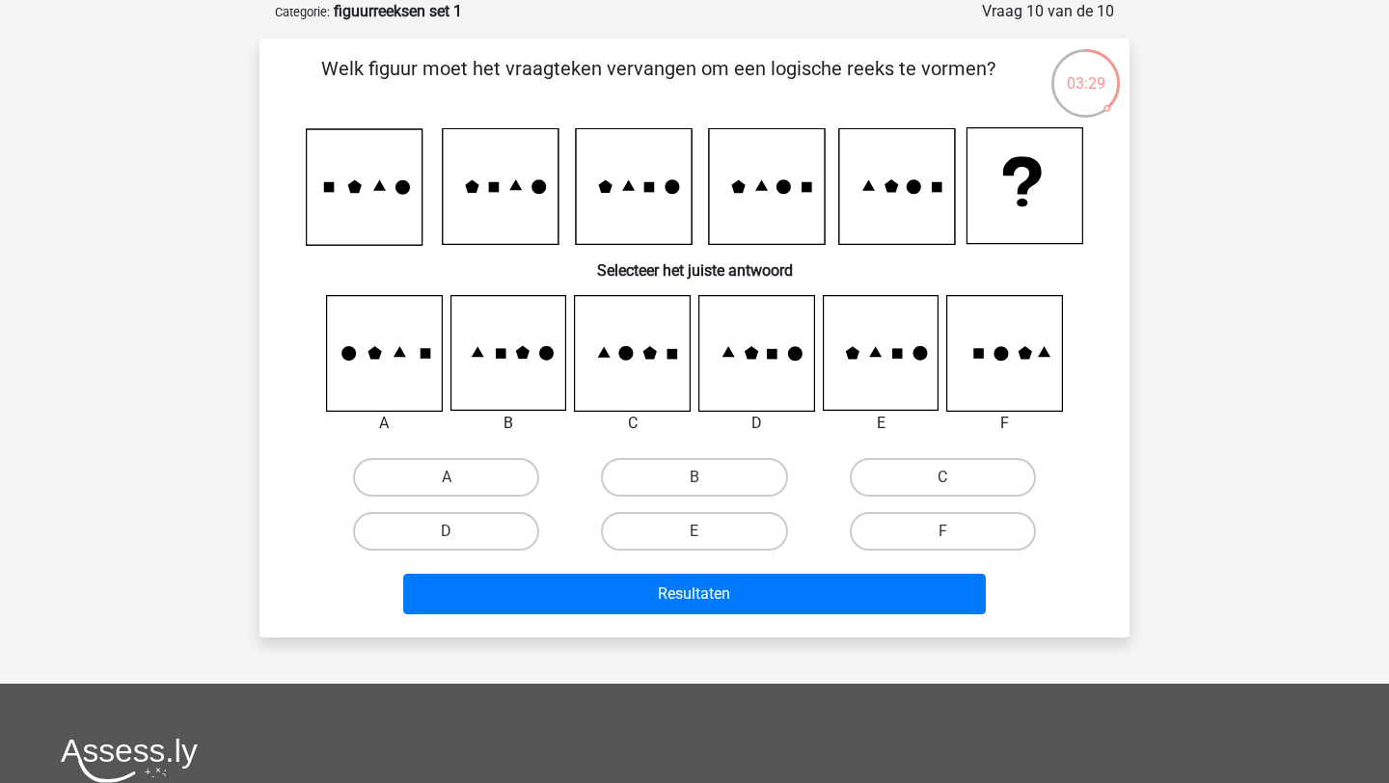
click at [841, 327] on icon at bounding box center [880, 353] width 115 height 115
click at [755, 519] on label "E" at bounding box center [694, 531] width 186 height 39
click at [707, 532] on input "E" at bounding box center [701, 538] width 13 height 13
radio input "true"
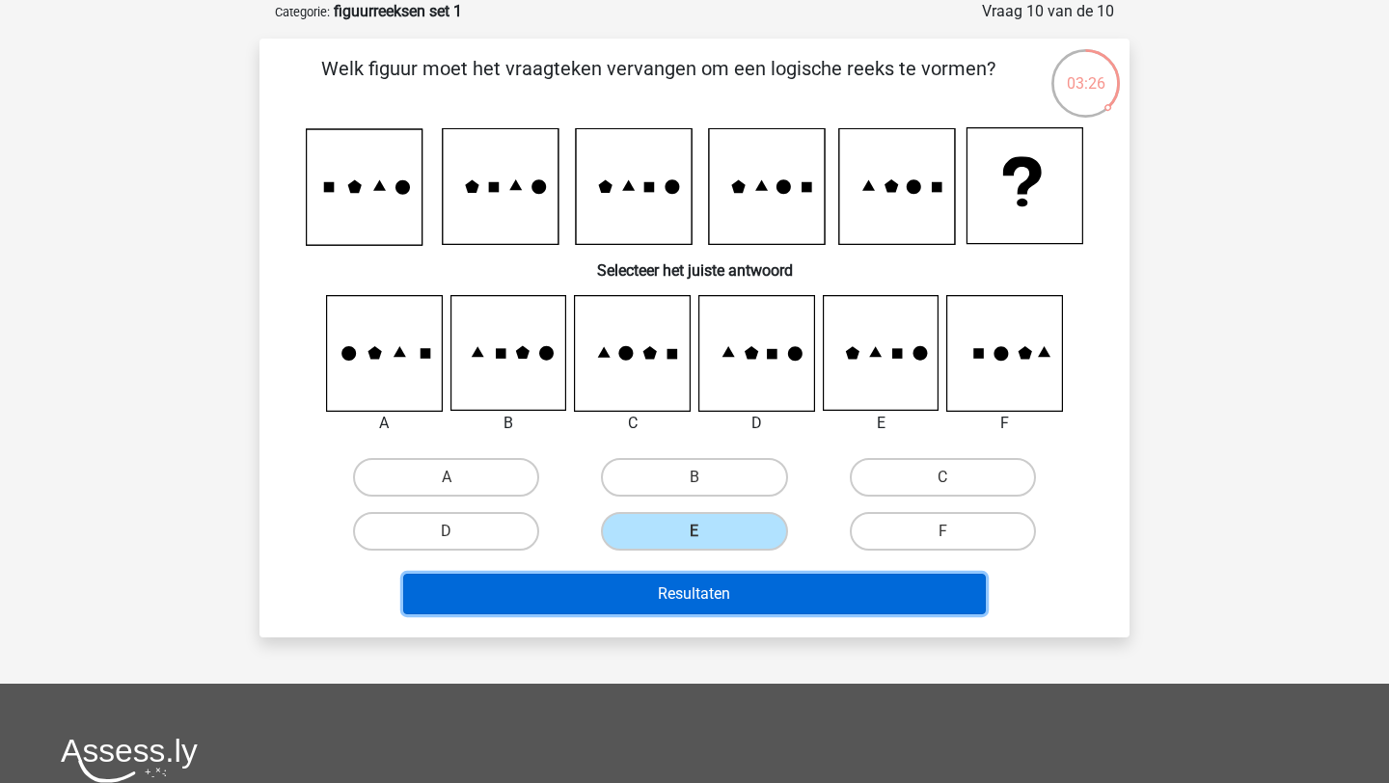
click at [754, 575] on button "Resultaten" at bounding box center [695, 594] width 584 height 41
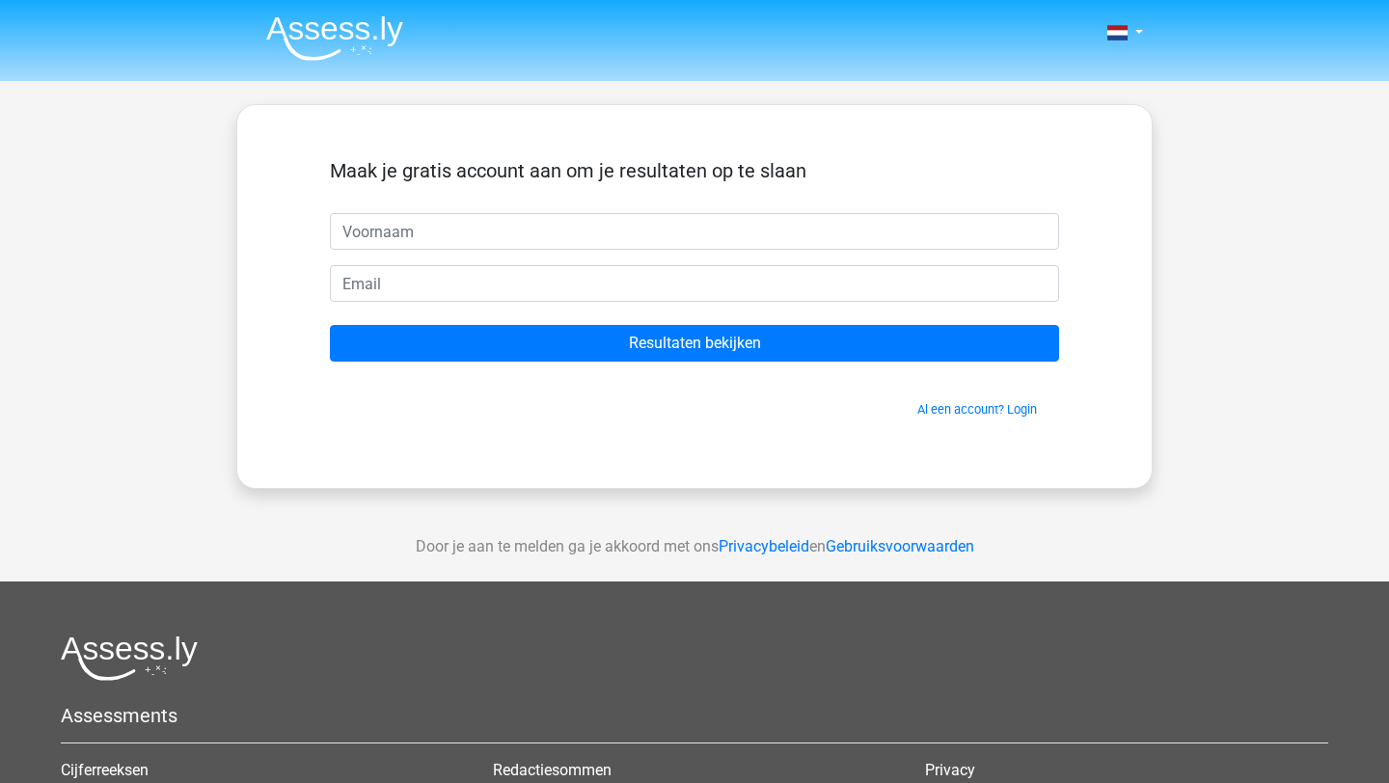
click at [601, 246] on input "text" at bounding box center [694, 231] width 729 height 37
type input "[PERSON_NAME]"
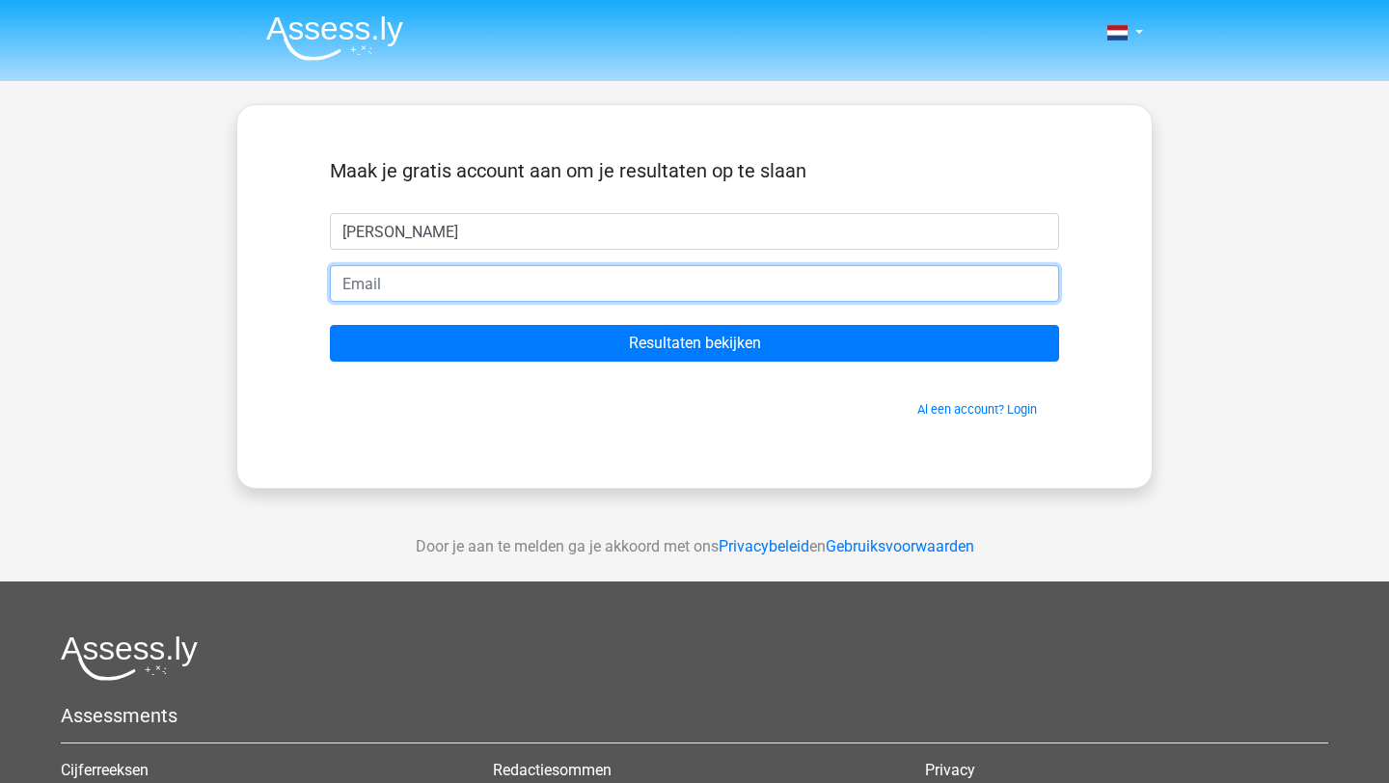
click at [538, 294] on input "email" at bounding box center [694, 283] width 729 height 37
type input "[EMAIL_ADDRESS][DOMAIN_NAME]"
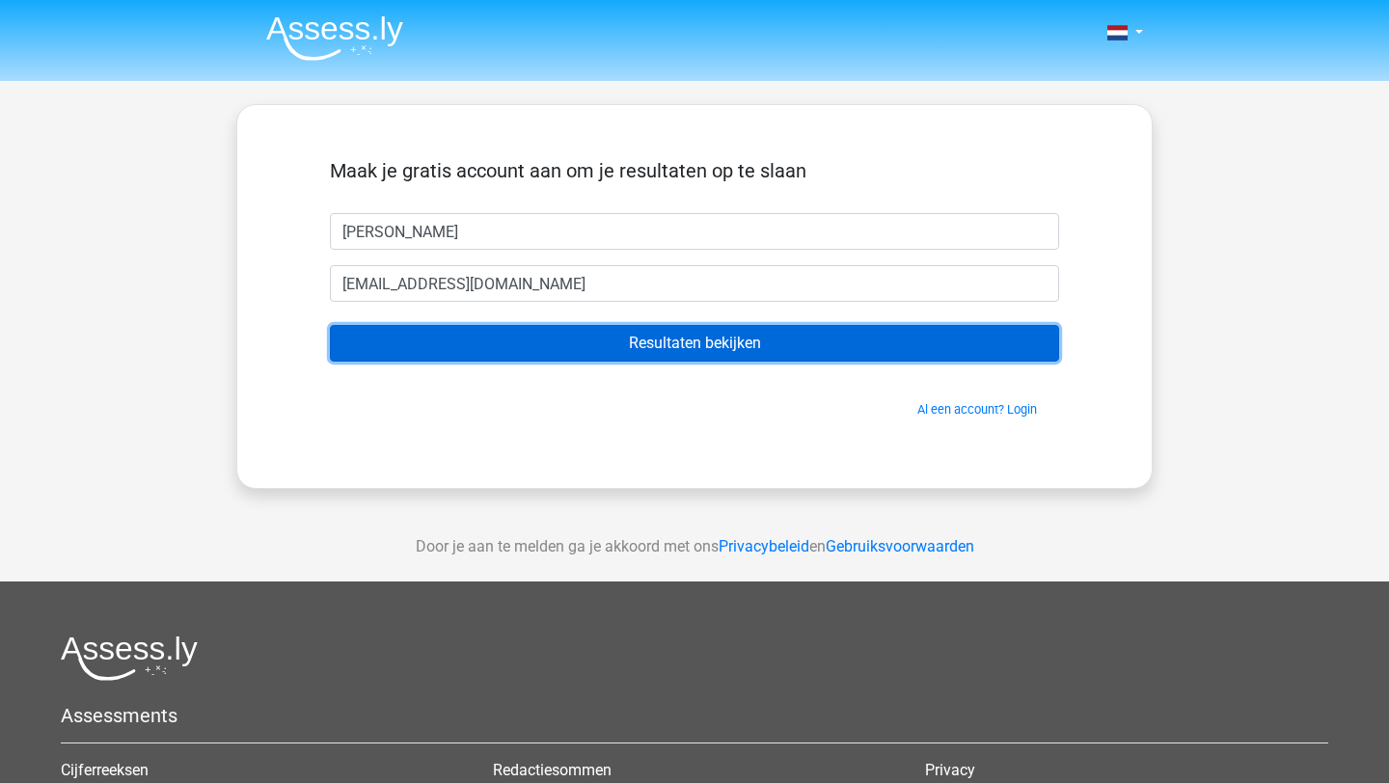
click at [549, 333] on input "Resultaten bekijken" at bounding box center [694, 343] width 729 height 37
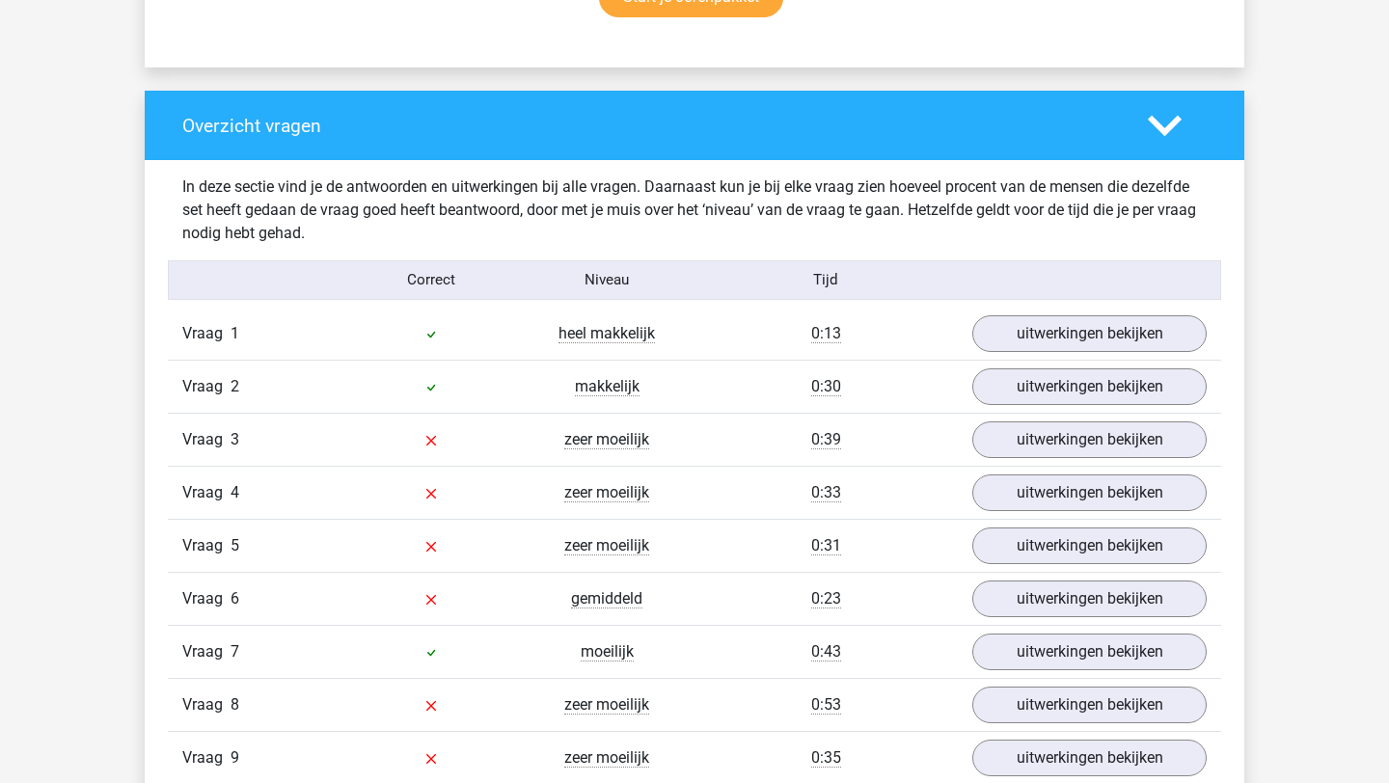
scroll to position [1360, 0]
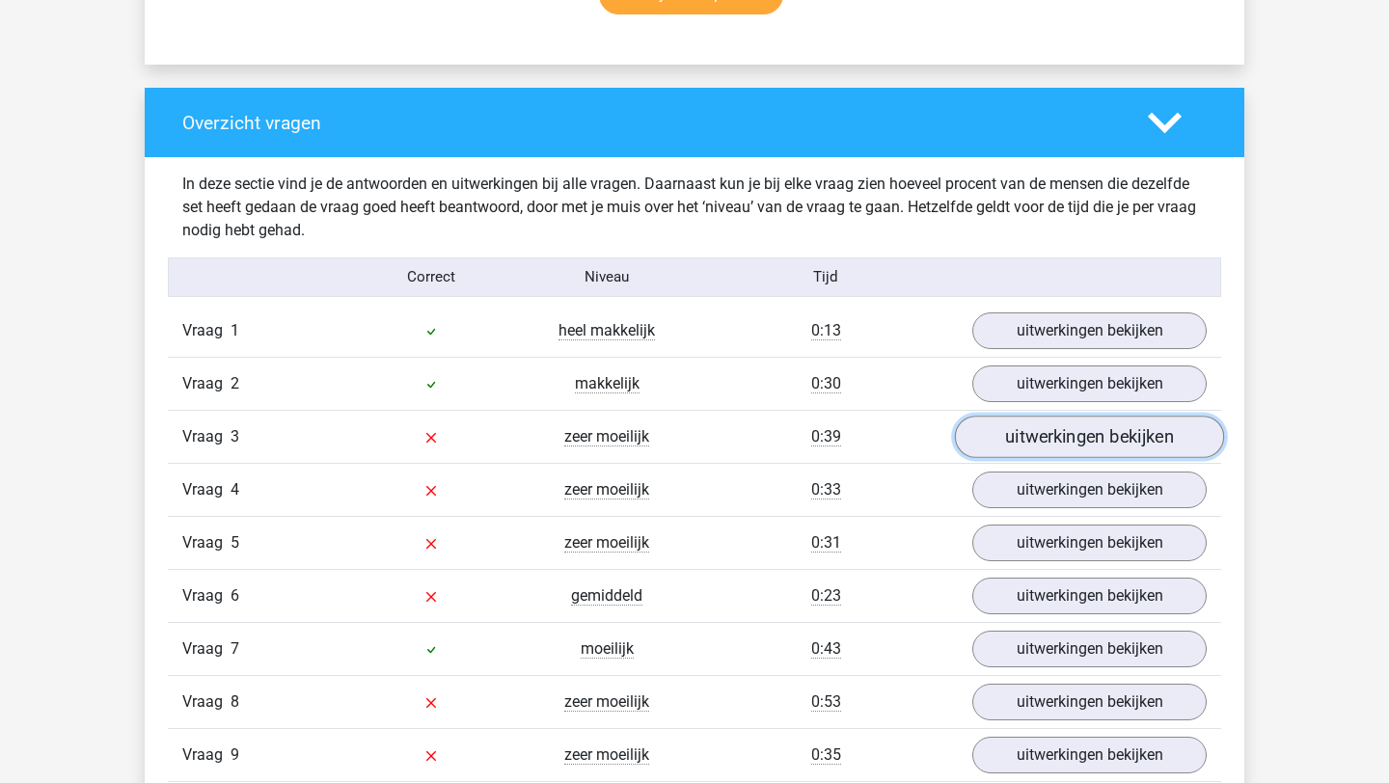
click at [1047, 440] on link "uitwerkingen bekijken" at bounding box center [1089, 437] width 269 height 42
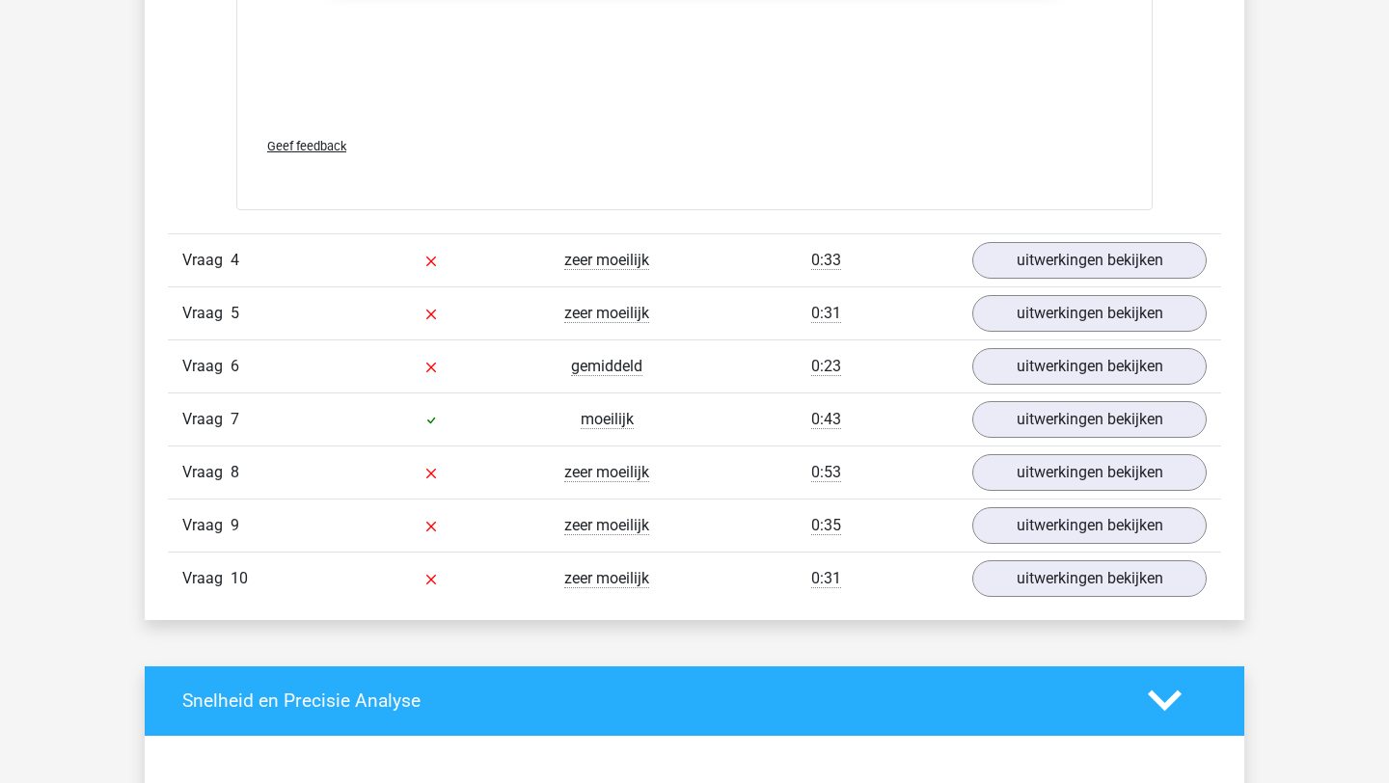
scroll to position [3297, 0]
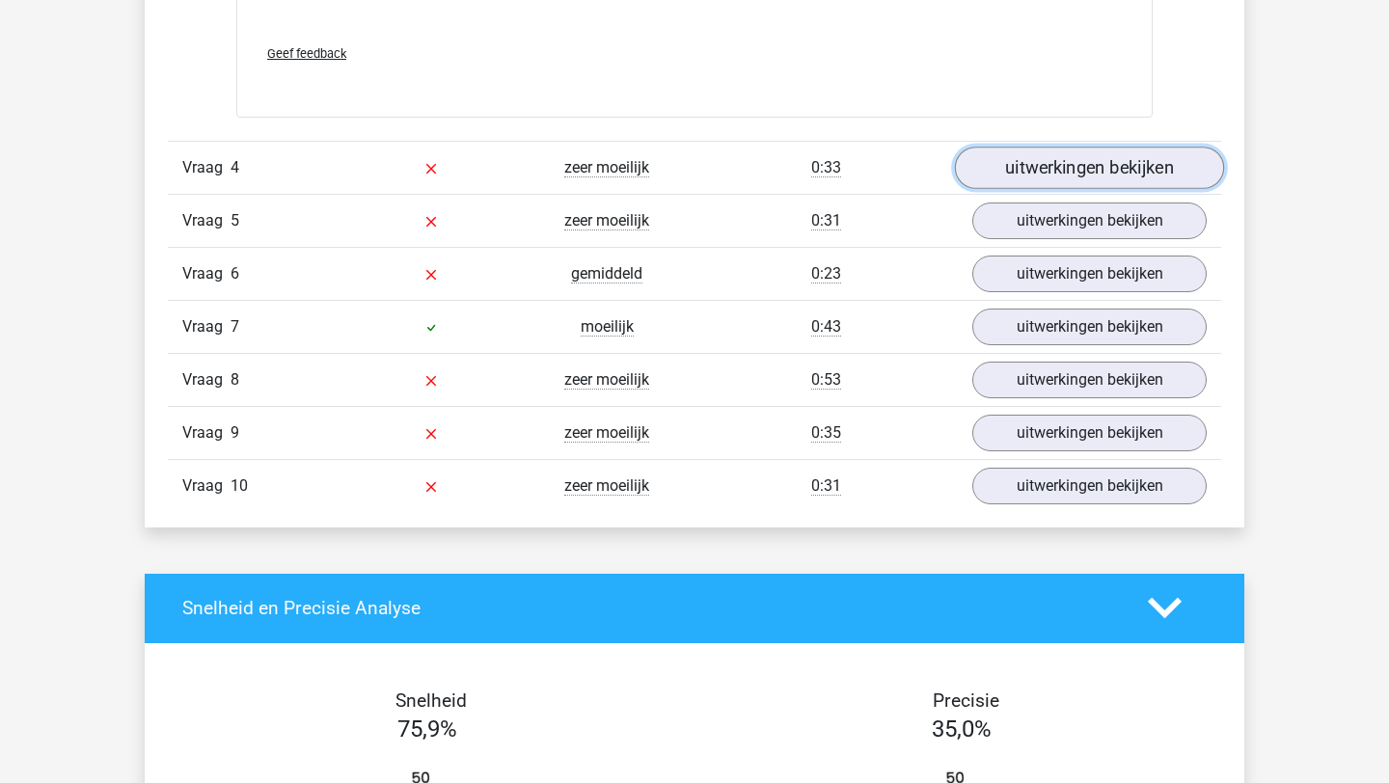
click at [1053, 172] on link "uitwerkingen bekijken" at bounding box center [1089, 168] width 269 height 42
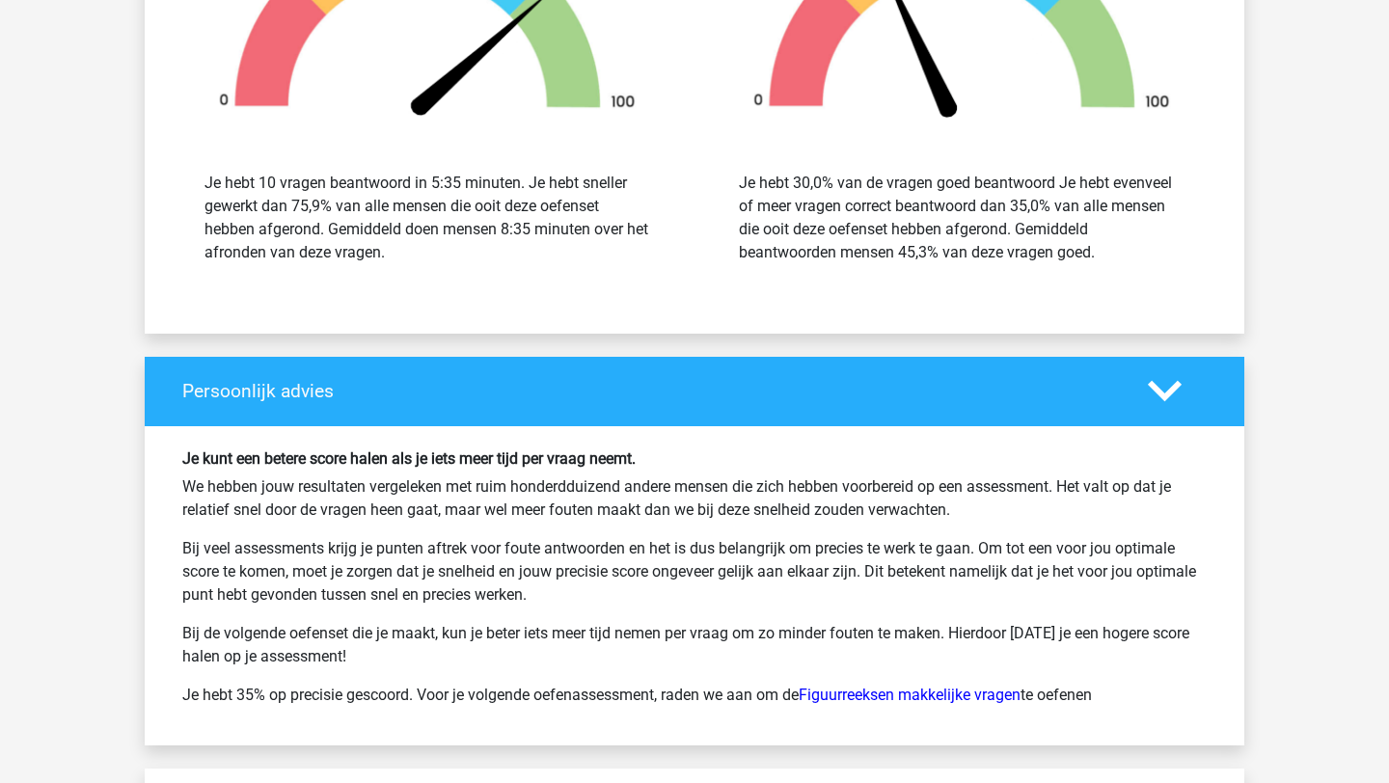
scroll to position [5204, 0]
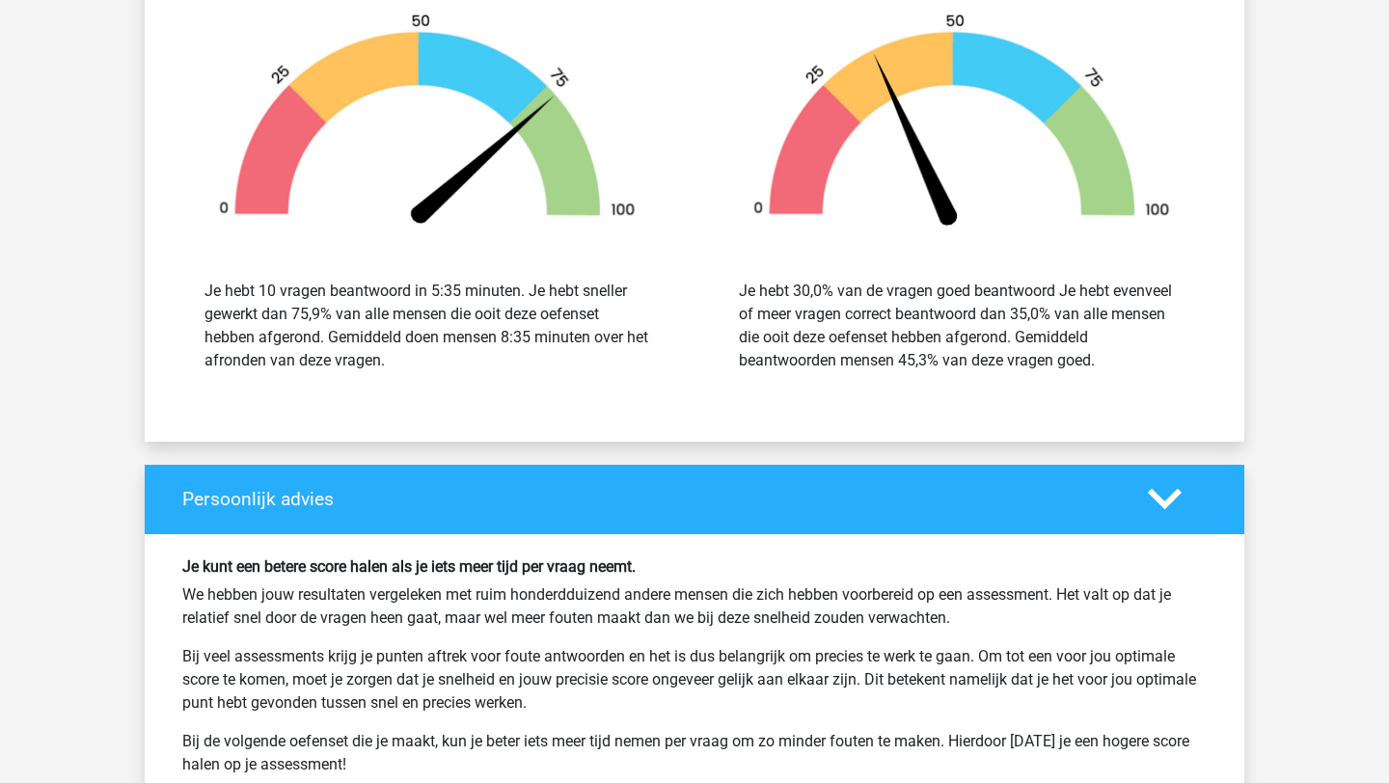
click at [916, 651] on p "Bij veel assessments krijg je punten aftrek voor foute antwoorden en het is dus…" at bounding box center [694, 679] width 1024 height 69
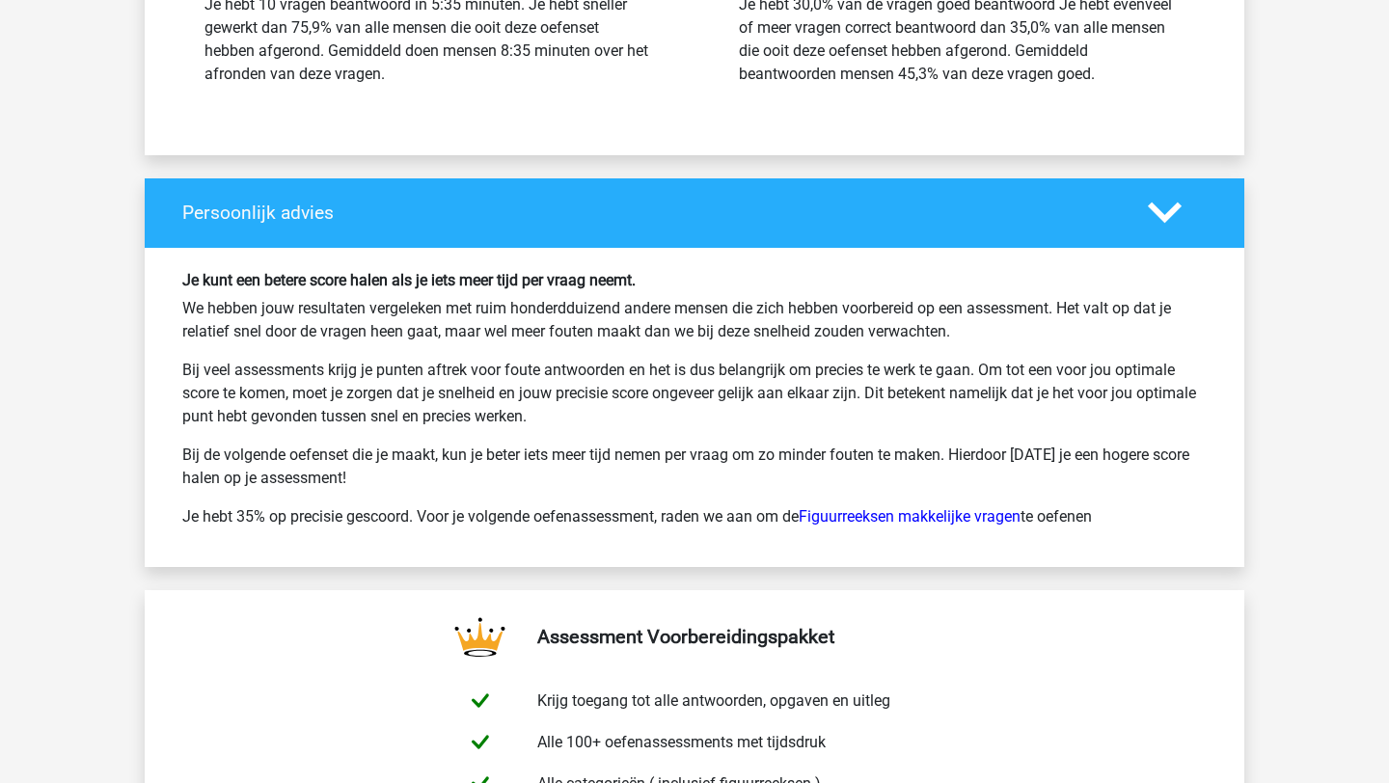
scroll to position [5344, 0]
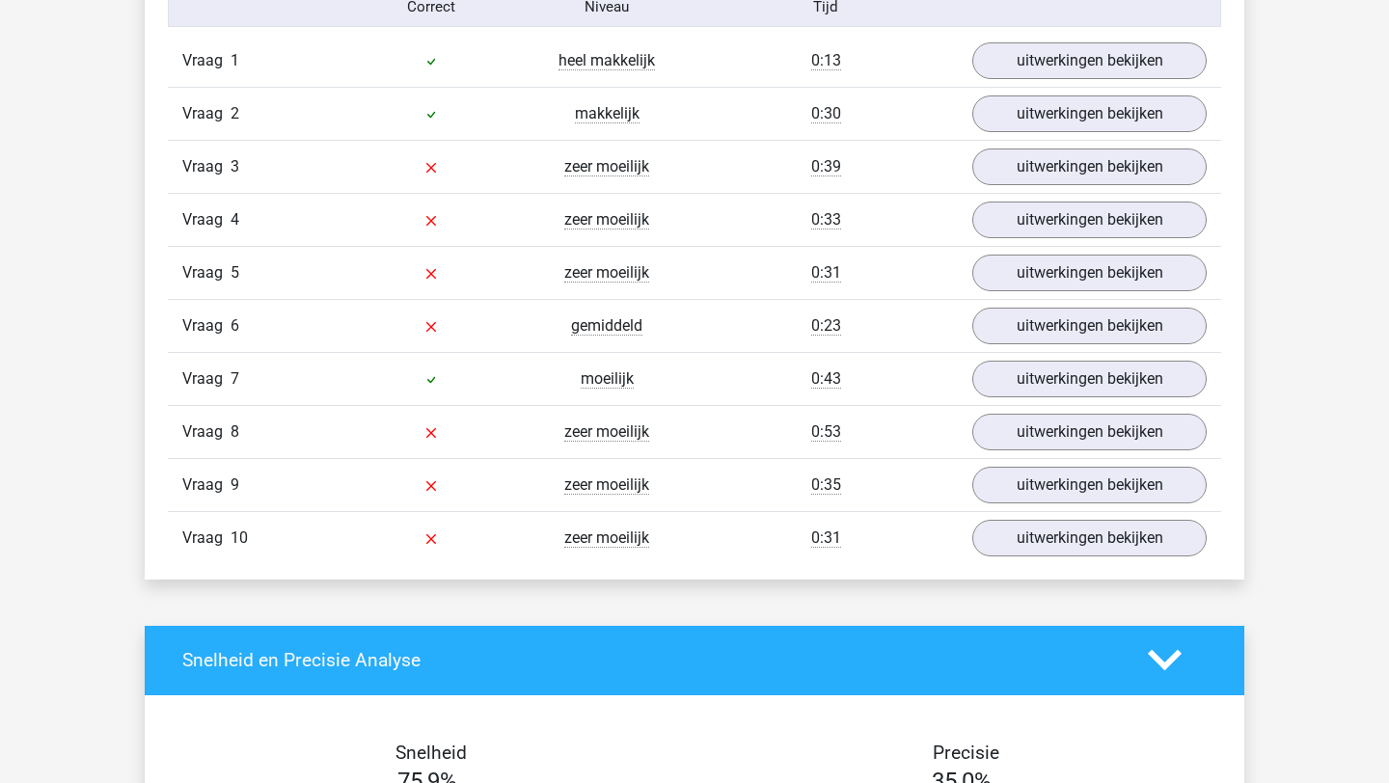
scroll to position [1659, 0]
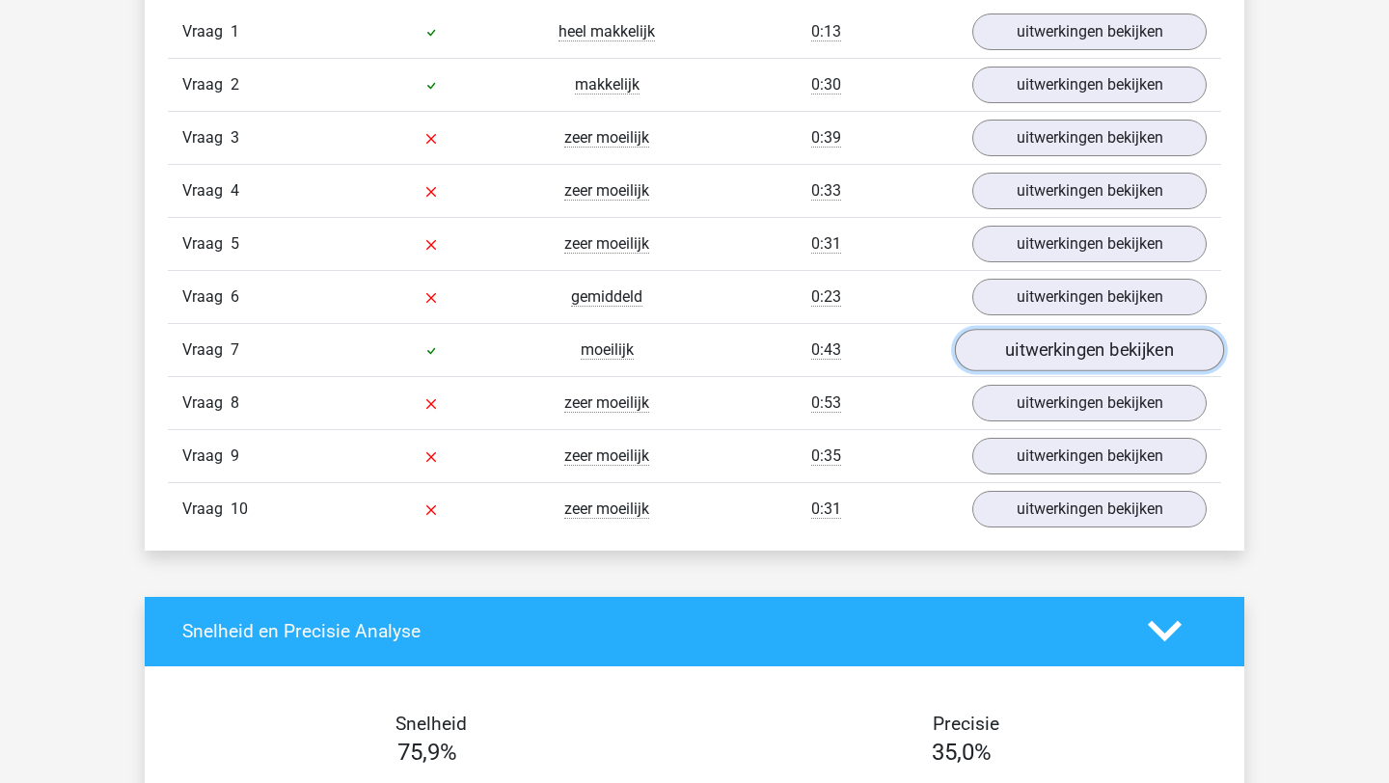
click at [1017, 360] on link "uitwerkingen bekijken" at bounding box center [1089, 350] width 269 height 42
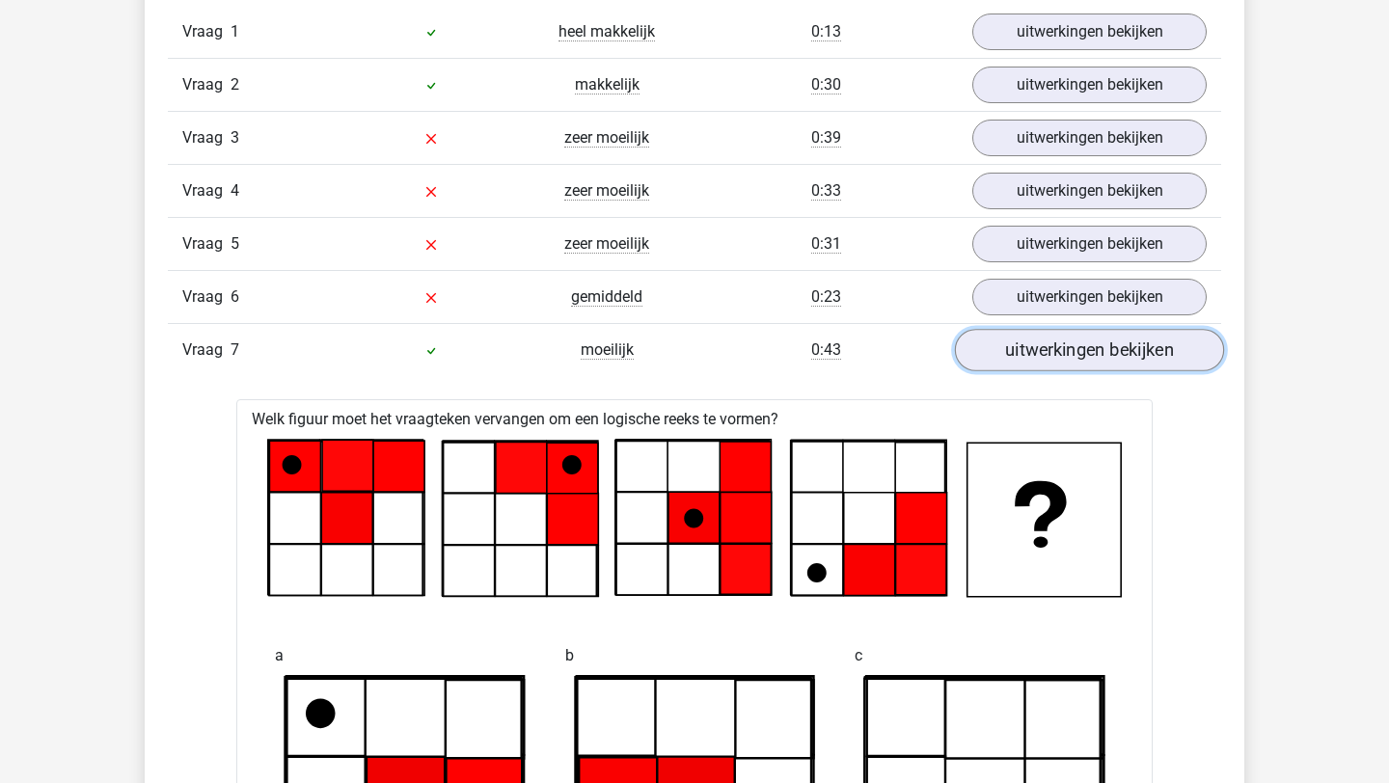
click at [1017, 360] on link "uitwerkingen bekijken" at bounding box center [1089, 350] width 269 height 42
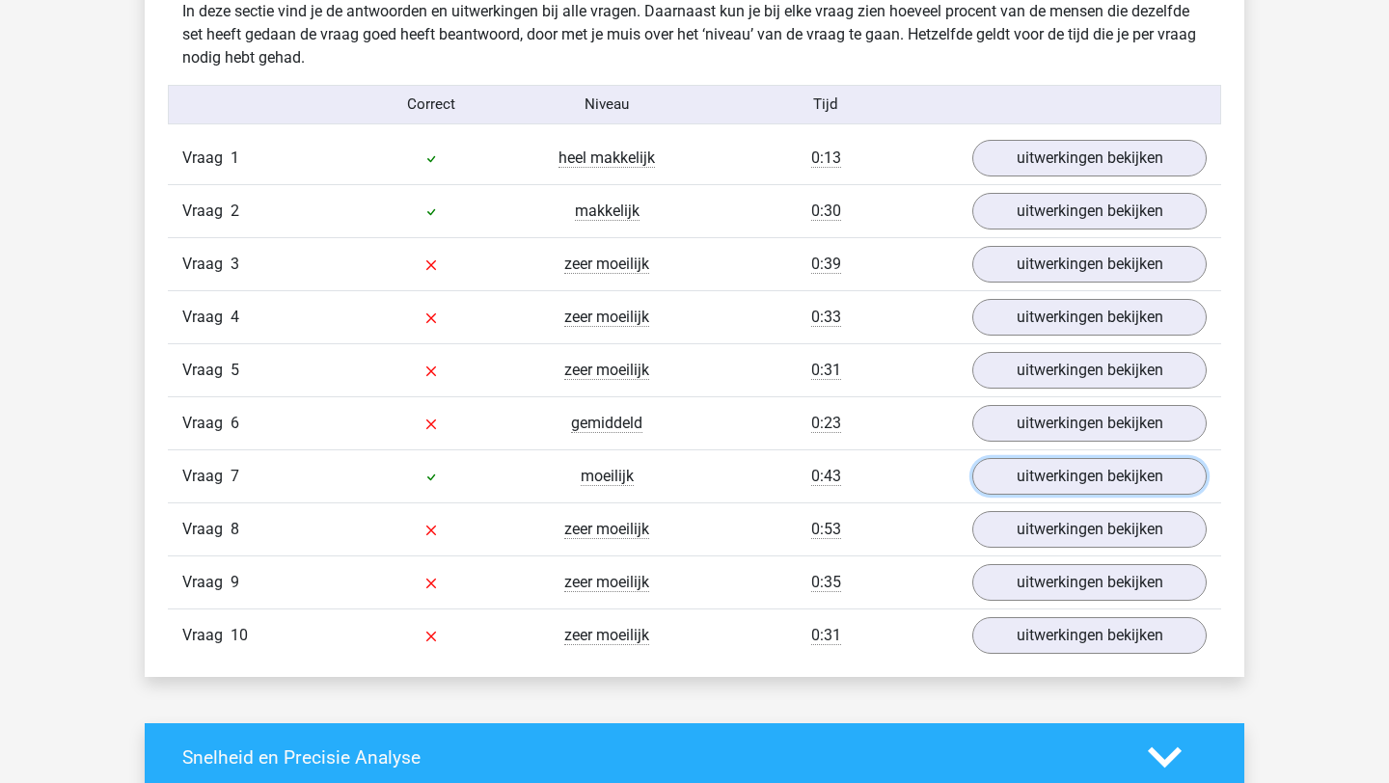
scroll to position [1532, 0]
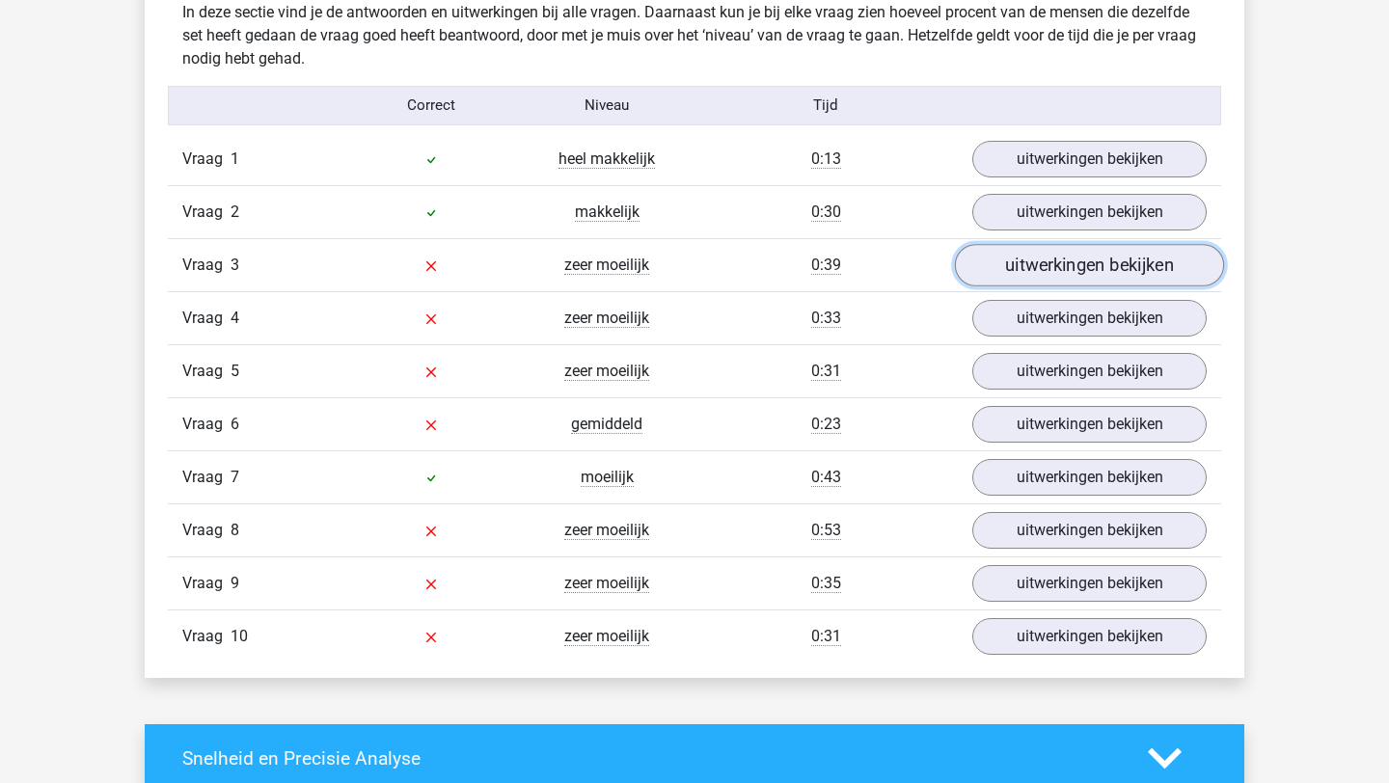
click at [1044, 280] on link "uitwerkingen bekijken" at bounding box center [1089, 265] width 269 height 42
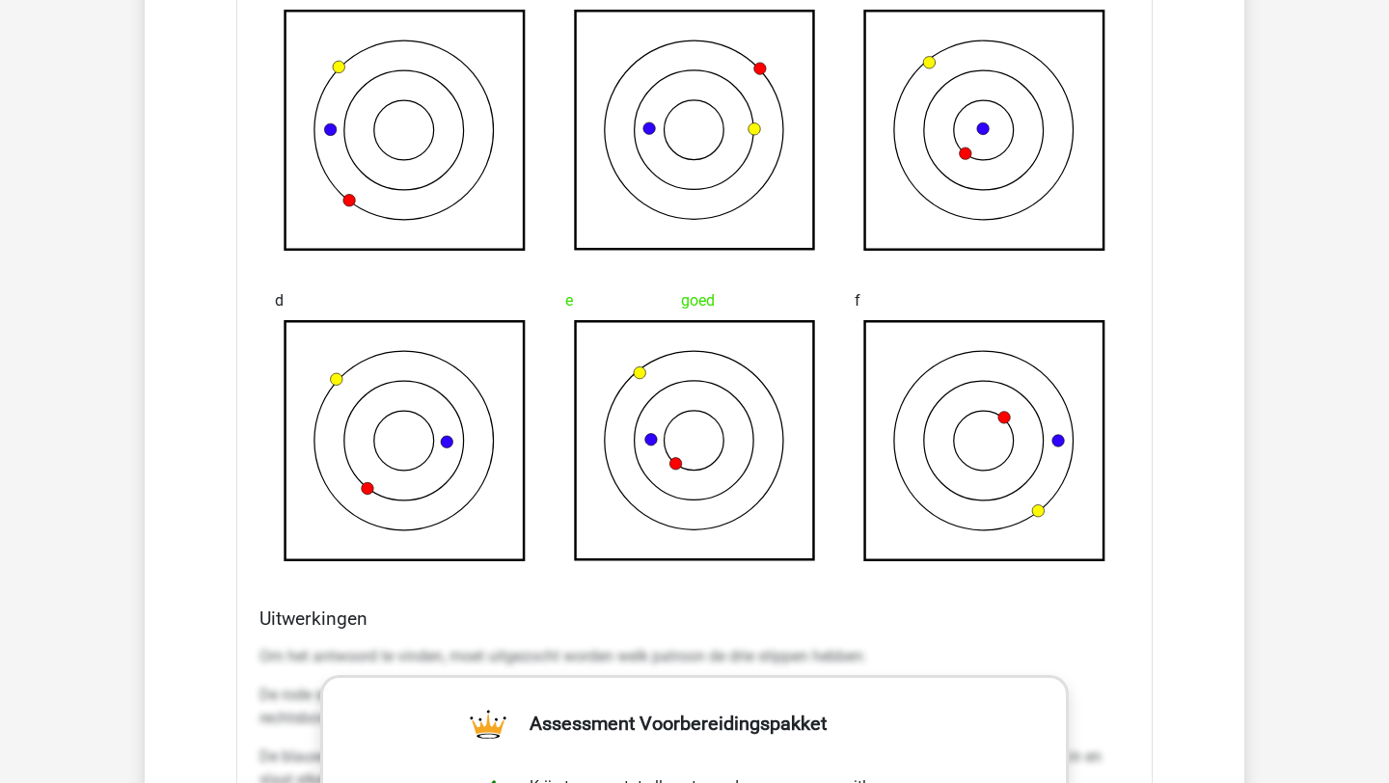
scroll to position [1970, 0]
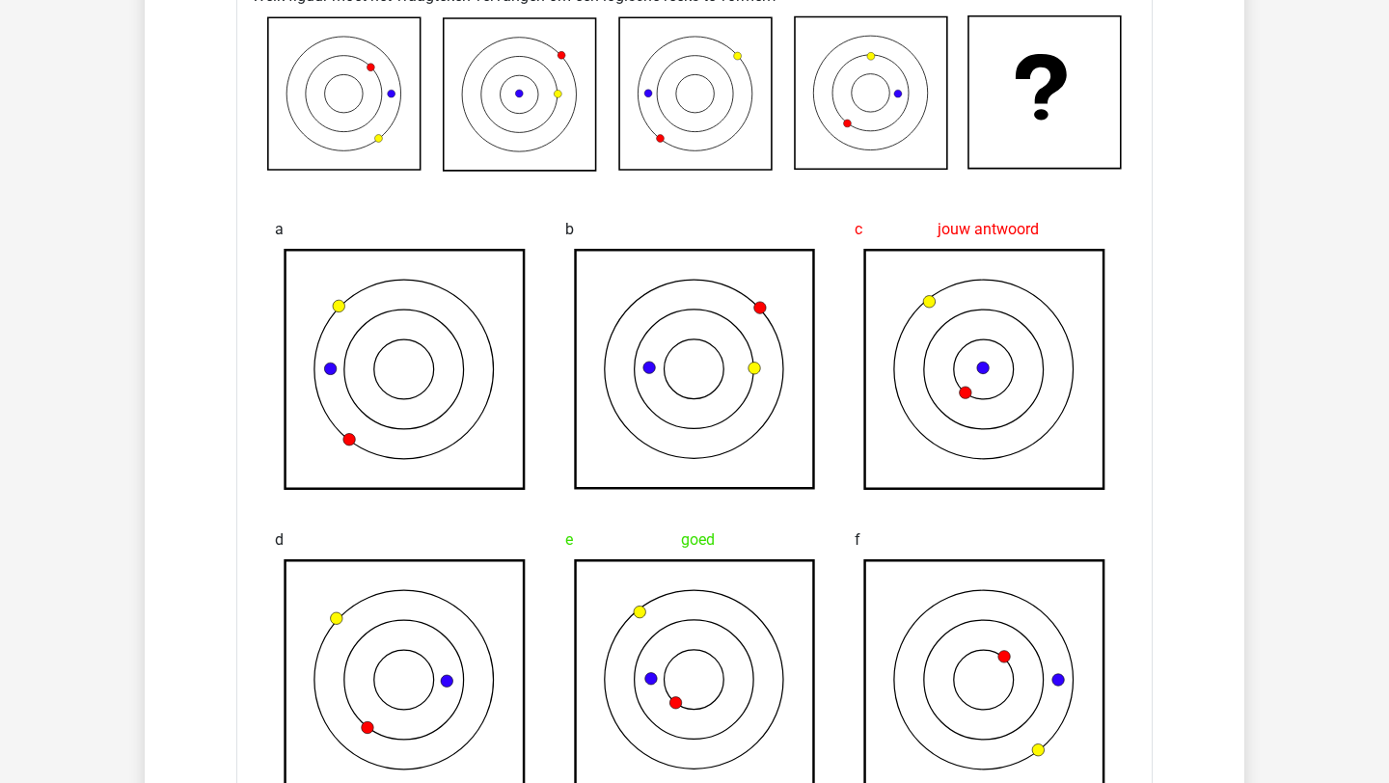
scroll to position [1873, 0]
